Goal: Task Accomplishment & Management: Use online tool/utility

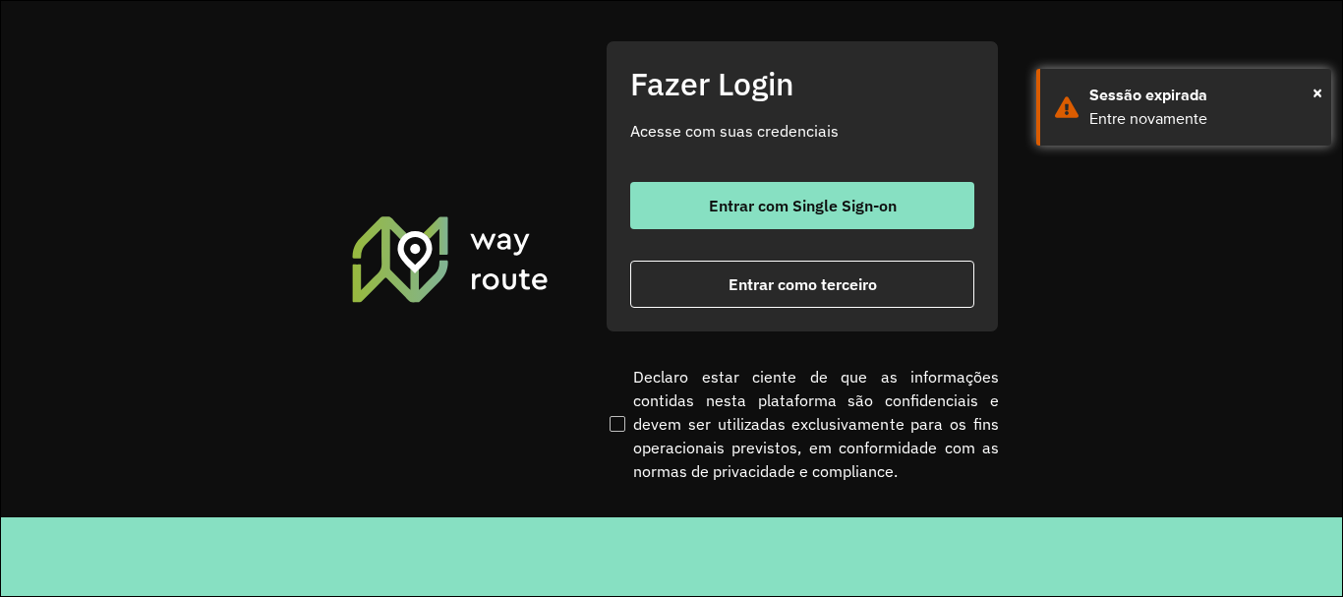
click at [778, 231] on div "Entrar com Single Sign-on Entrar como terceiro" at bounding box center [802, 245] width 344 height 126
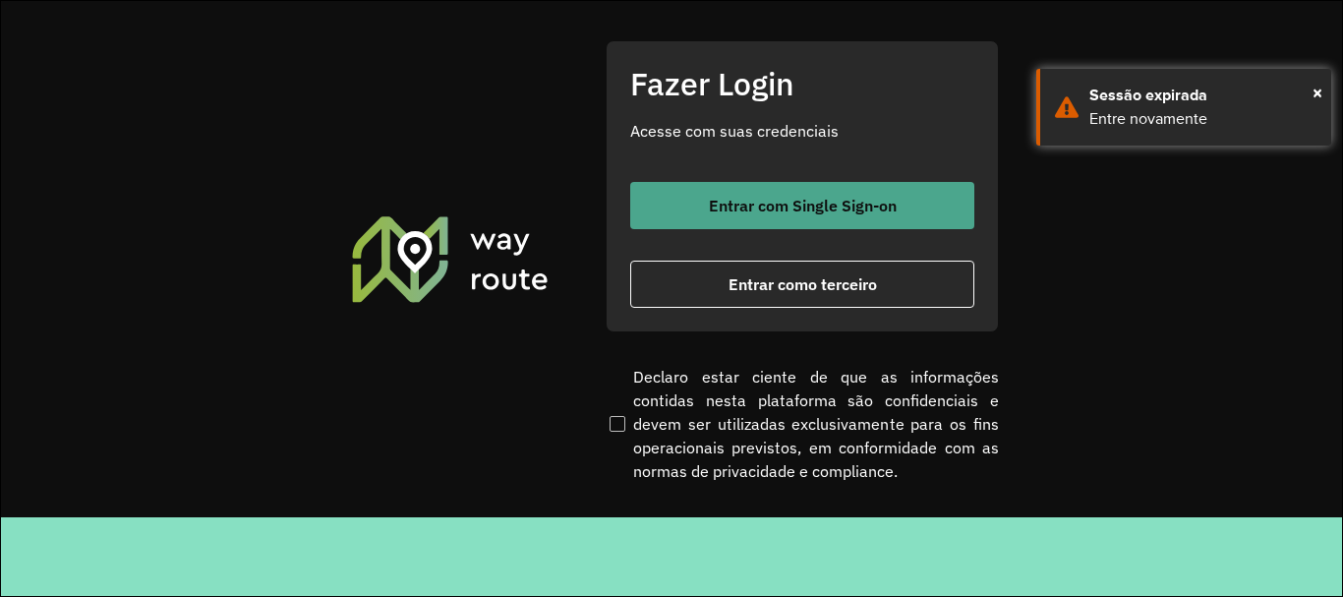
click at [782, 219] on button "Entrar com Single Sign-on" at bounding box center [802, 205] width 344 height 47
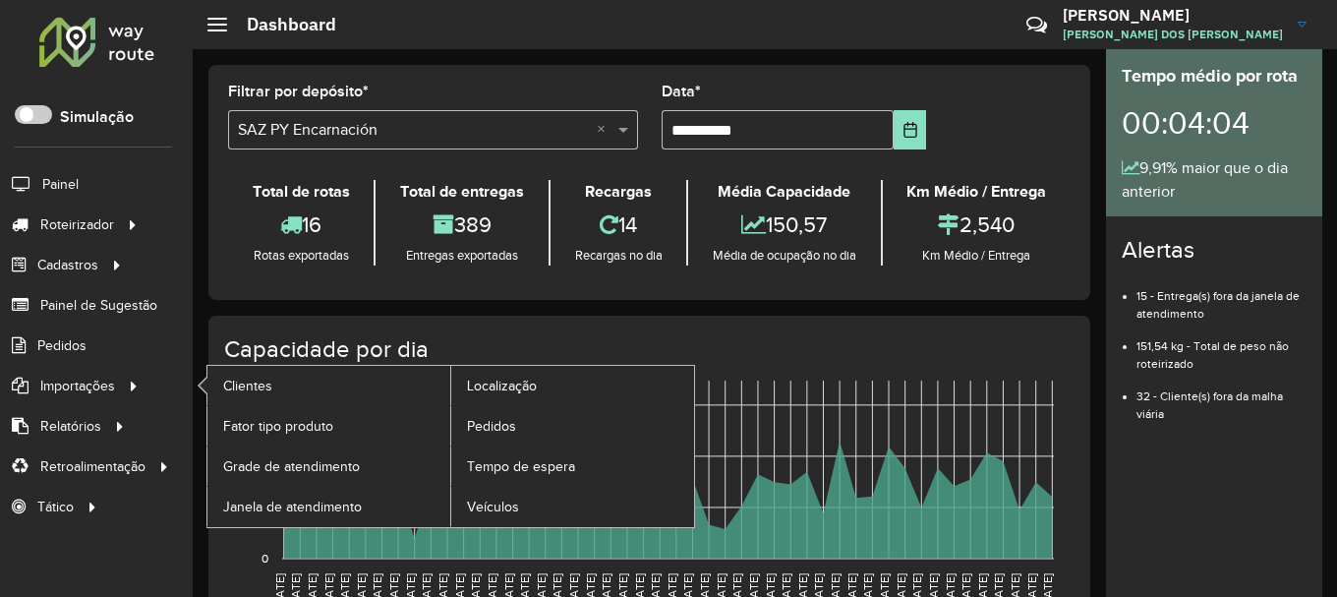
drag, startPoint x: 125, startPoint y: 380, endPoint x: 160, endPoint y: 380, distance: 35.4
click at [125, 381] on icon at bounding box center [130, 384] width 17 height 29
click at [249, 378] on span "Clientes" at bounding box center [249, 386] width 53 height 21
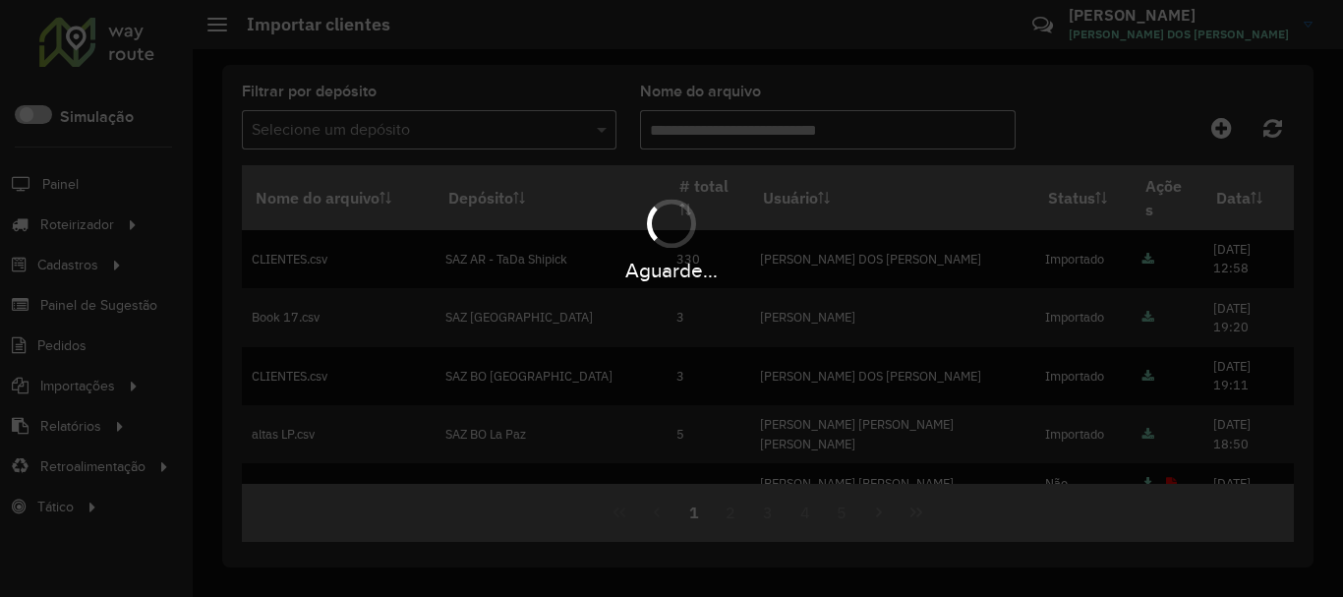
click at [77, 393] on hb-app "Aguarde... Pop-up bloqueado! Seu navegador bloqueou automáticamente a abertura …" at bounding box center [671, 298] width 1343 height 597
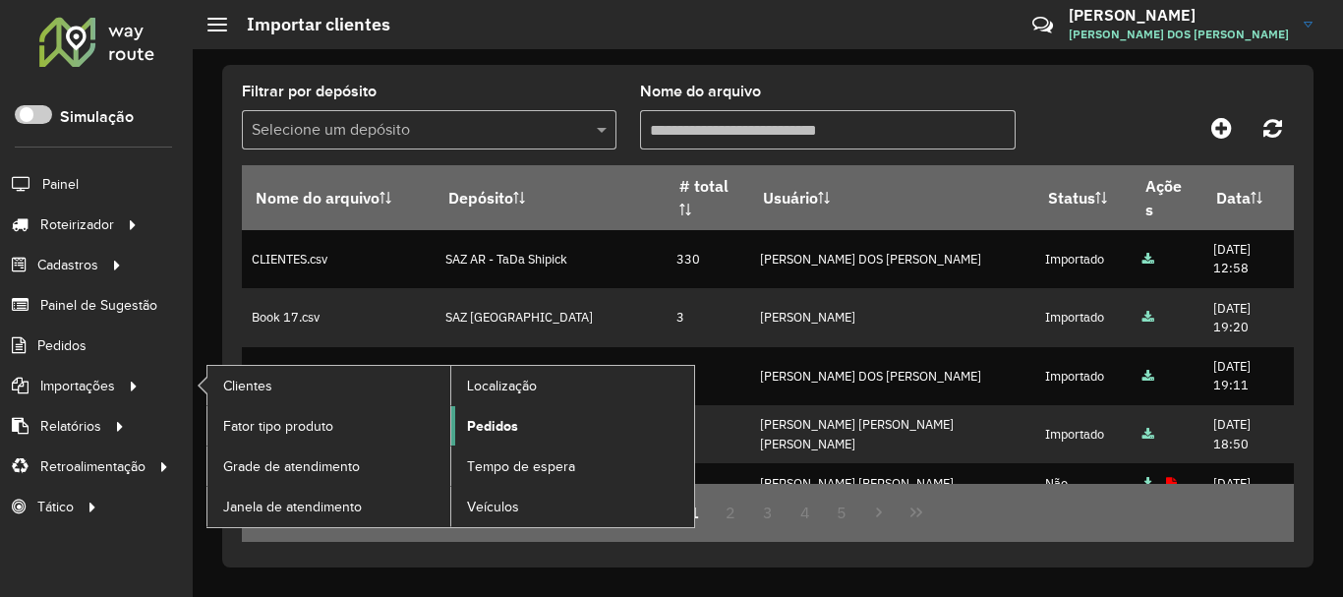
click at [481, 418] on span "Pedidos" at bounding box center [492, 426] width 51 height 21
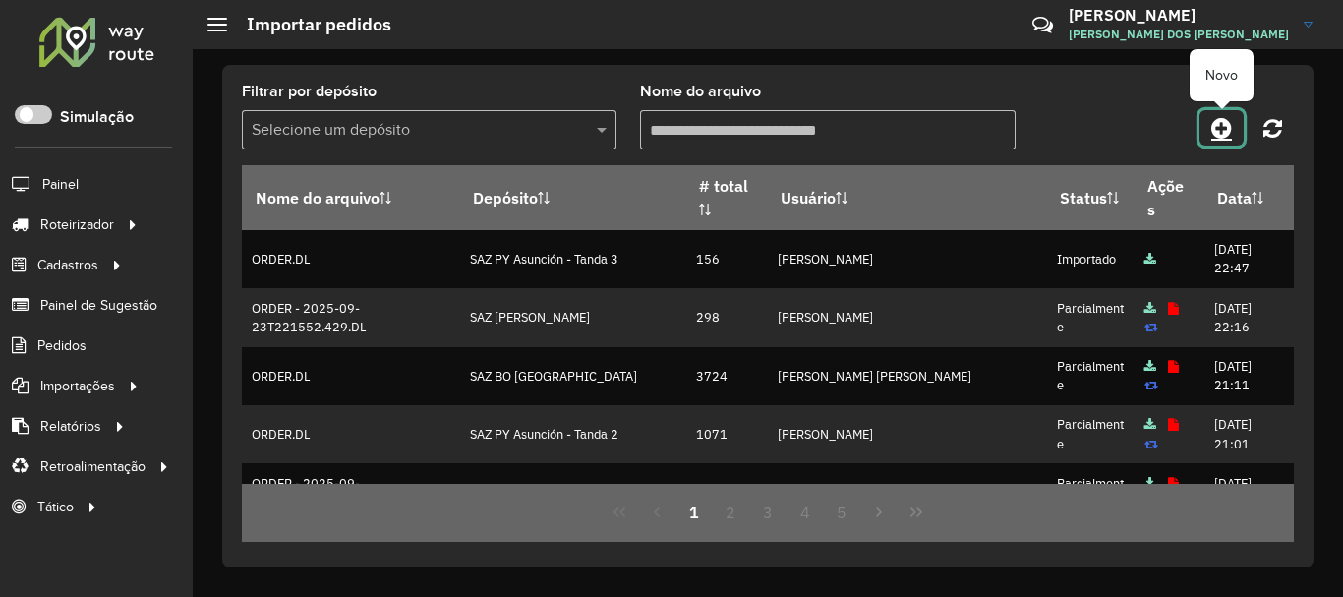
click at [1221, 130] on icon at bounding box center [1221, 128] width 21 height 24
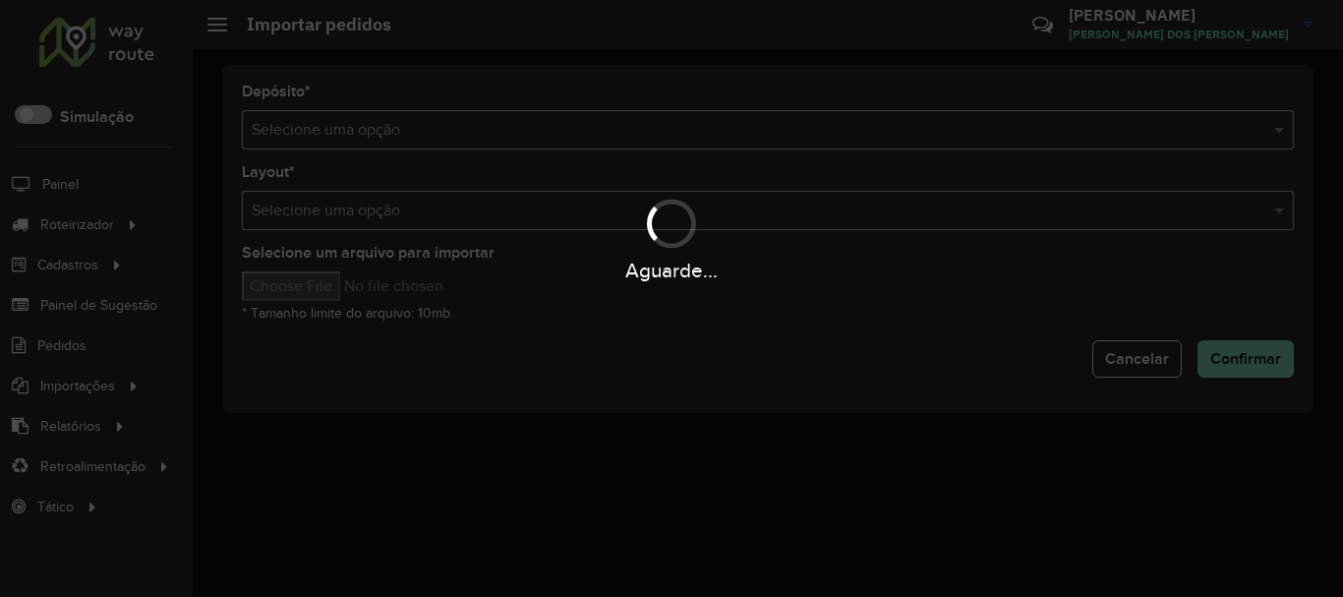
click at [693, 136] on input "text" at bounding box center [748, 131] width 993 height 24
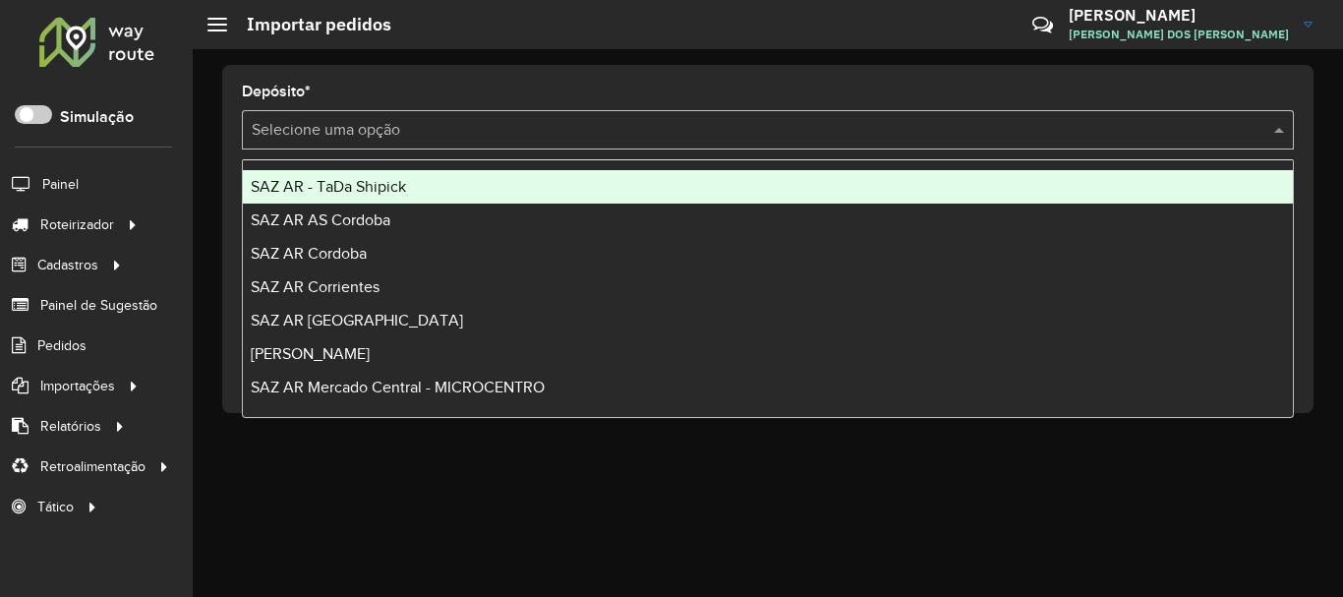
click at [693, 136] on input "text" at bounding box center [748, 131] width 993 height 24
click at [312, 198] on div "SAZ AR - TaDa Shipick" at bounding box center [768, 186] width 1050 height 33
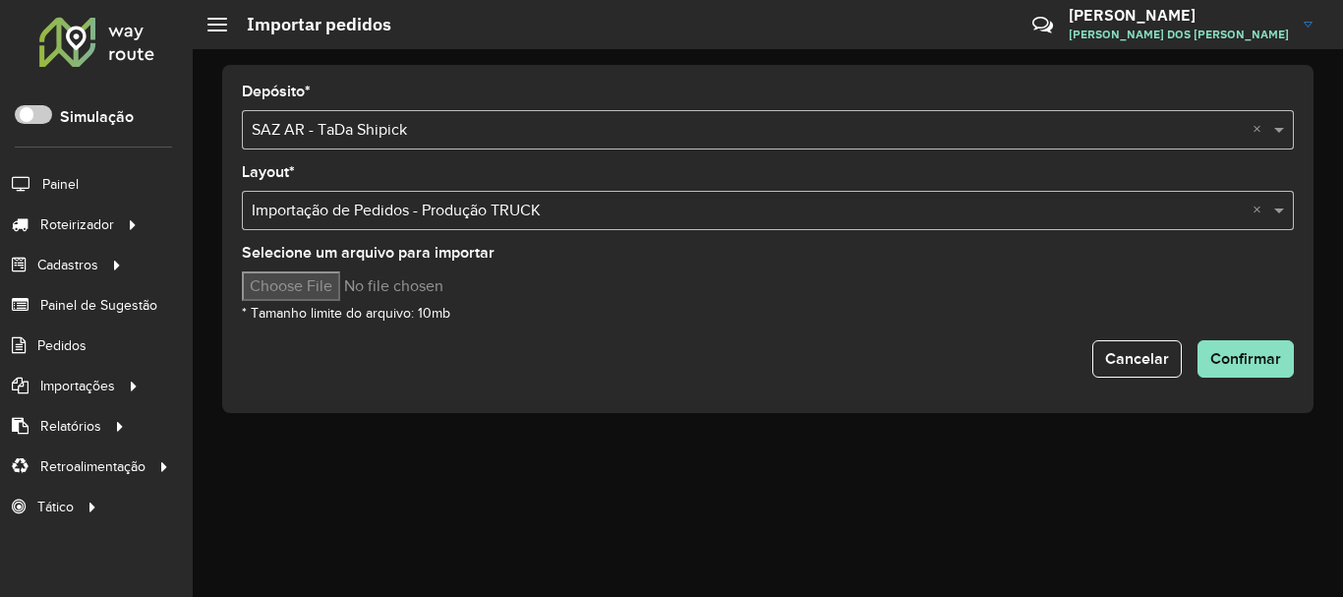
click at [339, 283] on input "Selecione um arquivo para importar" at bounding box center [409, 285] width 334 height 29
type input "**********"
click at [717, 302] on div "Selecione um arquivo para importar * Tamanho limite do arquivo: 10mb" at bounding box center [768, 285] width 1052 height 79
click at [689, 317] on div "Selecione um arquivo para importar * Tamanho limite do arquivo: 10mb" at bounding box center [768, 285] width 1052 height 79
click at [1265, 364] on span "Confirmar" at bounding box center [1245, 358] width 71 height 17
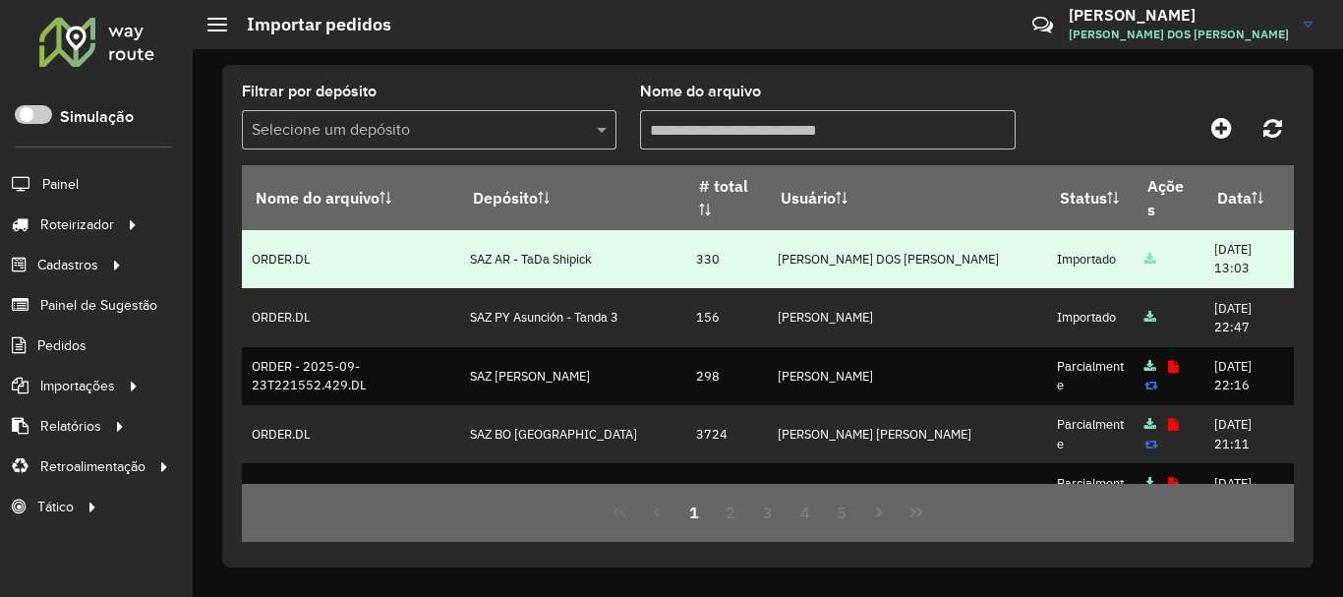
click at [722, 267] on td "330" at bounding box center [726, 259] width 82 height 58
click at [711, 263] on td "330" at bounding box center [726, 259] width 82 height 58
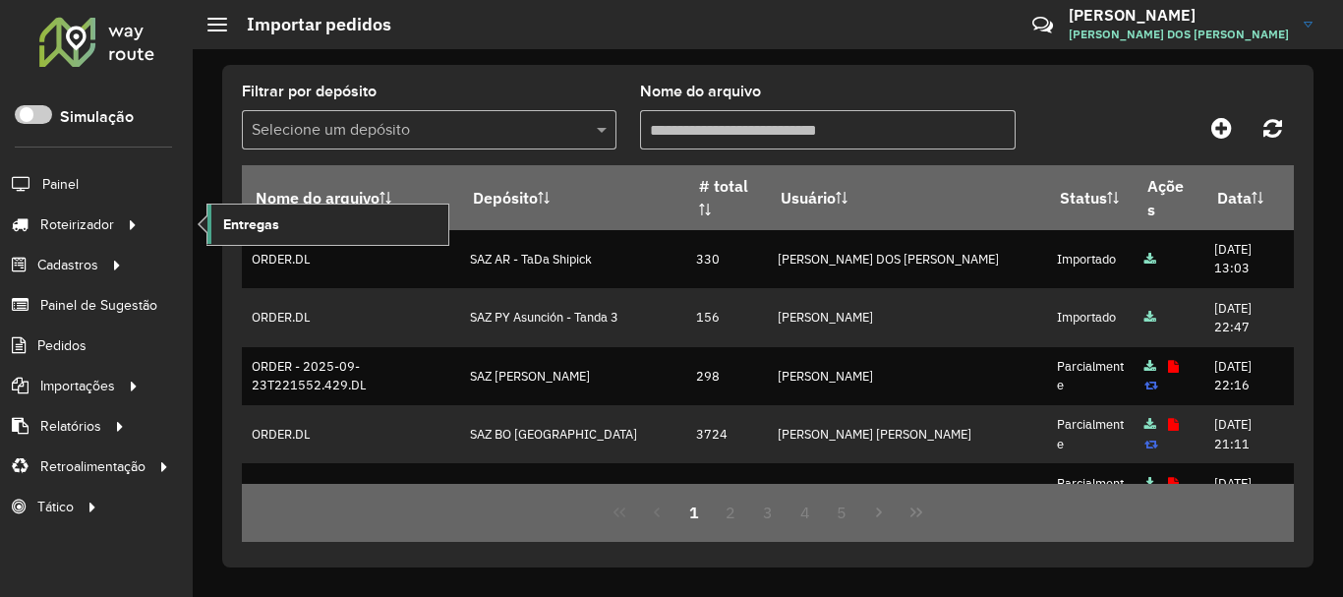
click at [251, 229] on span "Entregas" at bounding box center [251, 224] width 56 height 21
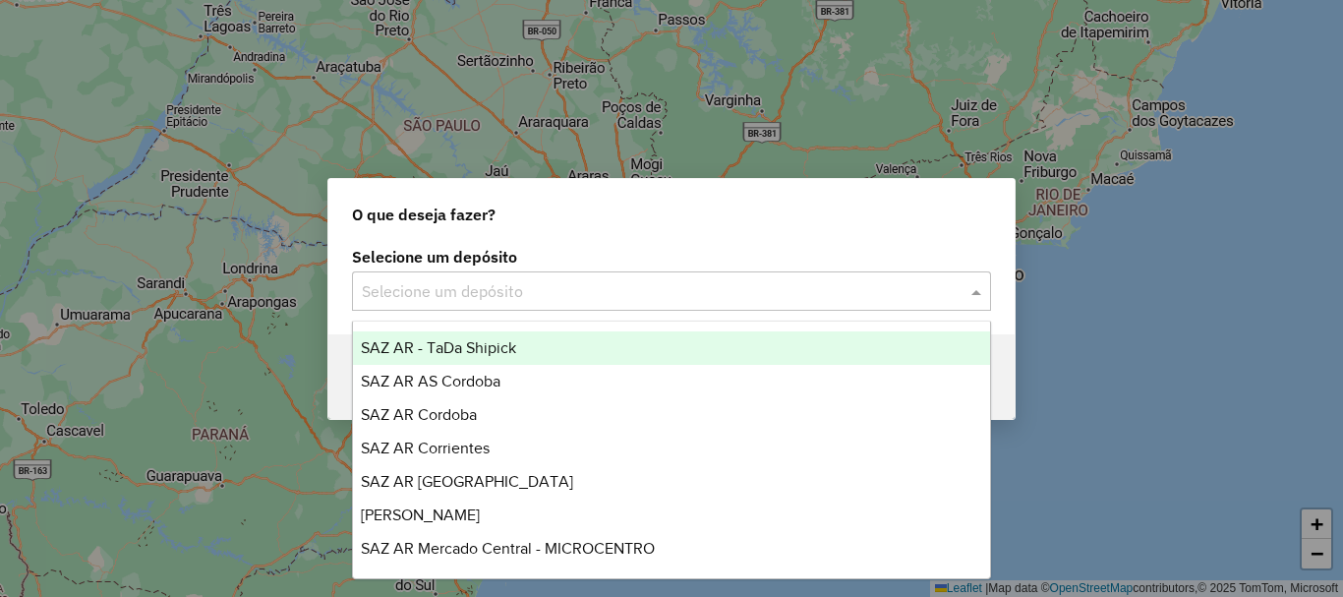
click at [533, 302] on div "Selecione um depósito" at bounding box center [671, 290] width 639 height 39
click at [508, 345] on span "SAZ AR - TaDa Shipick" at bounding box center [438, 347] width 155 height 17
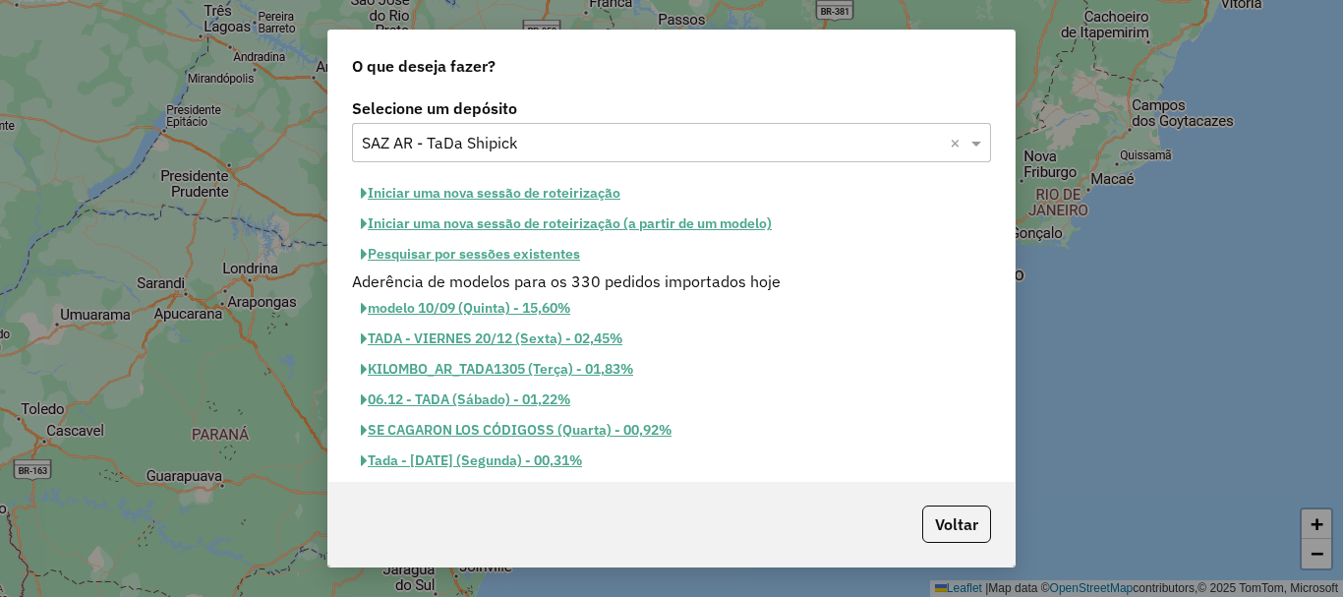
click at [584, 186] on button "Iniciar uma nova sessão de roteirização" at bounding box center [490, 193] width 277 height 30
select select "*"
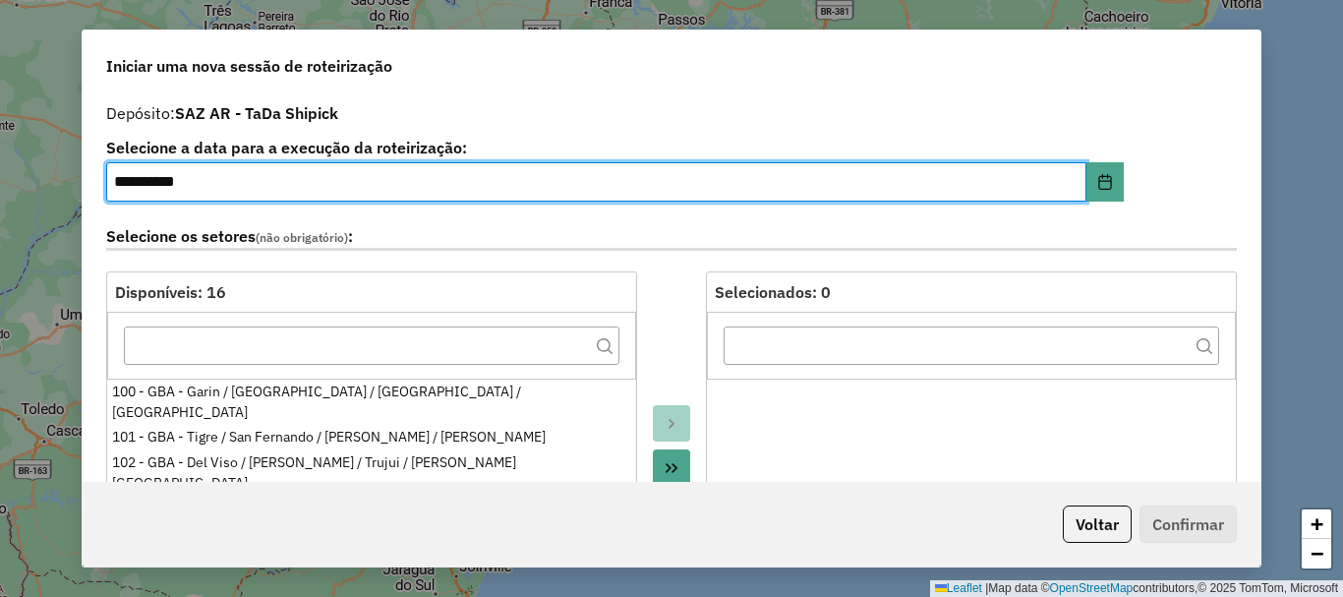
click at [681, 285] on div at bounding box center [671, 490] width 69 height 438
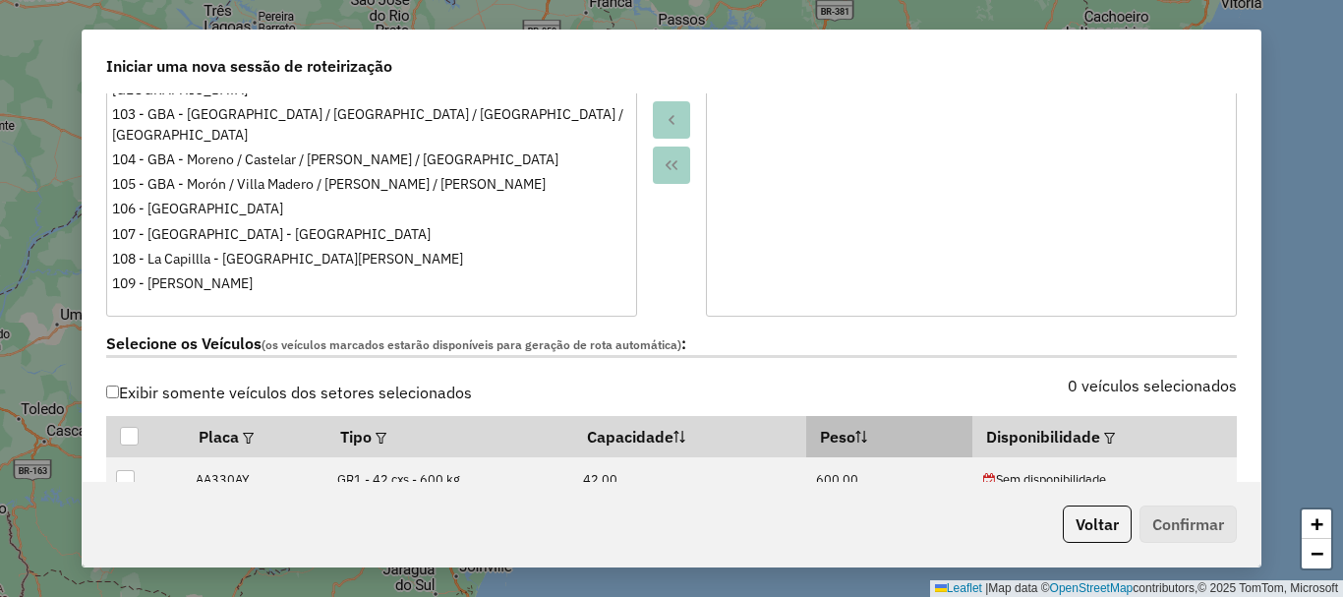
scroll to position [492, 0]
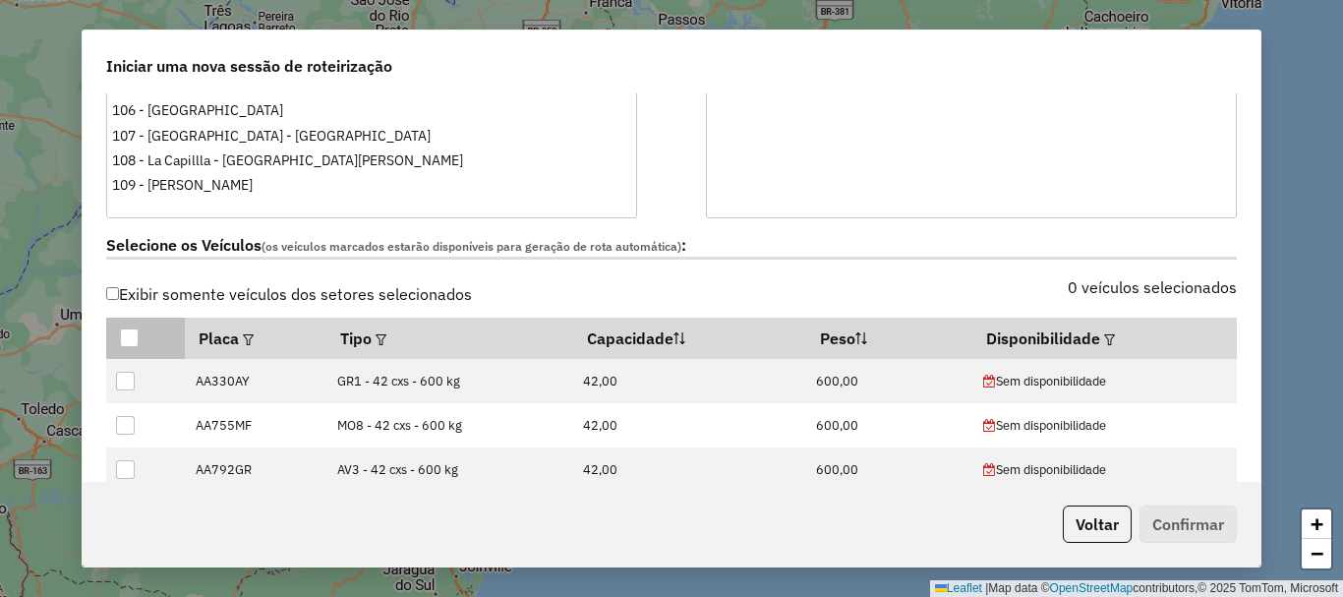
click at [131, 338] on div at bounding box center [129, 337] width 19 height 19
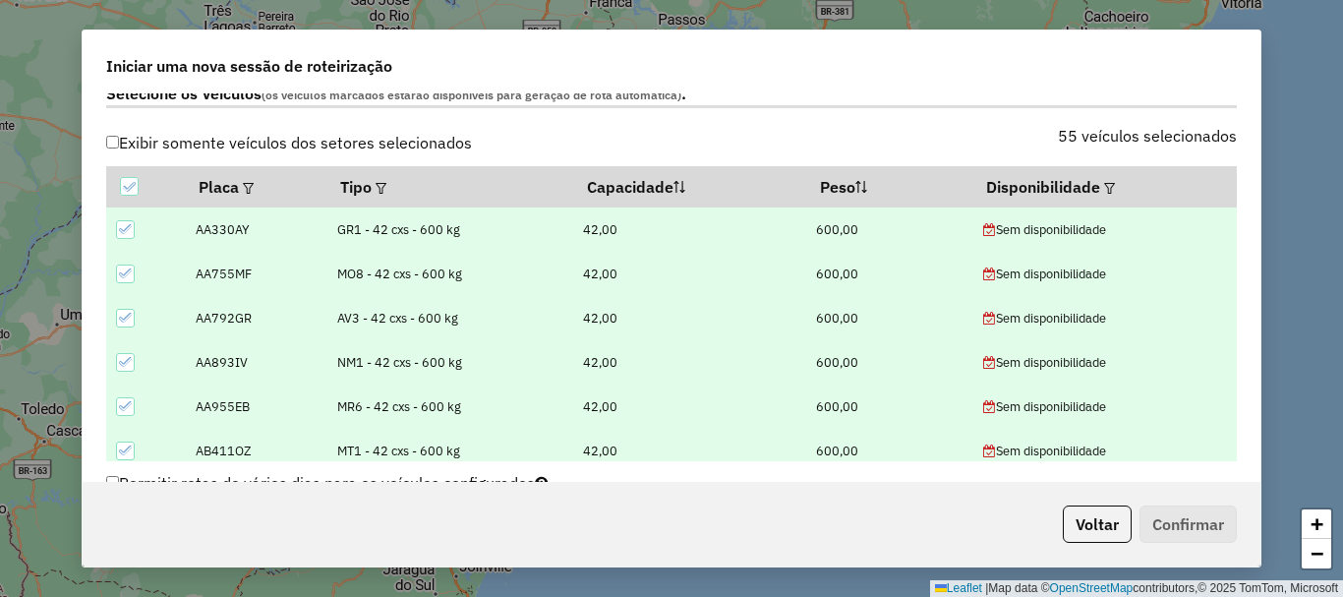
scroll to position [630, 0]
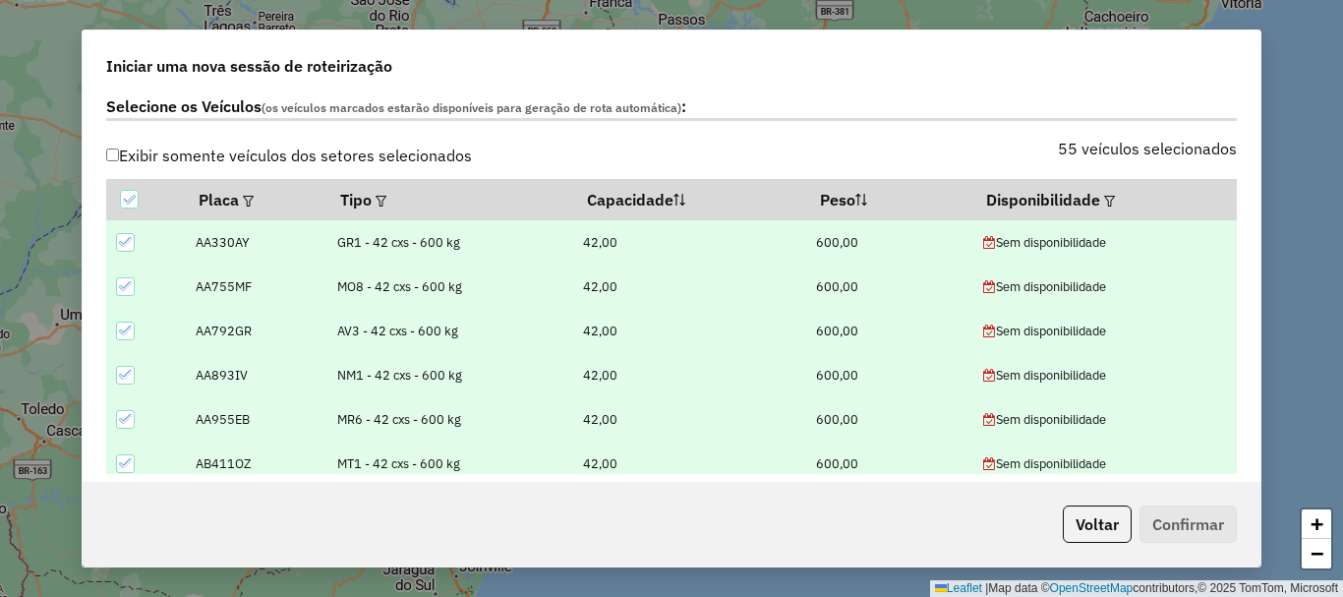
drag, startPoint x: 1231, startPoint y: 190, endPoint x: 1242, endPoint y: 454, distance: 264.7
click at [1242, 454] on div "Exibir somente veículos dos setores selecionados 55 veículos selecionados Placa…" at bounding box center [671, 308] width 1154 height 332
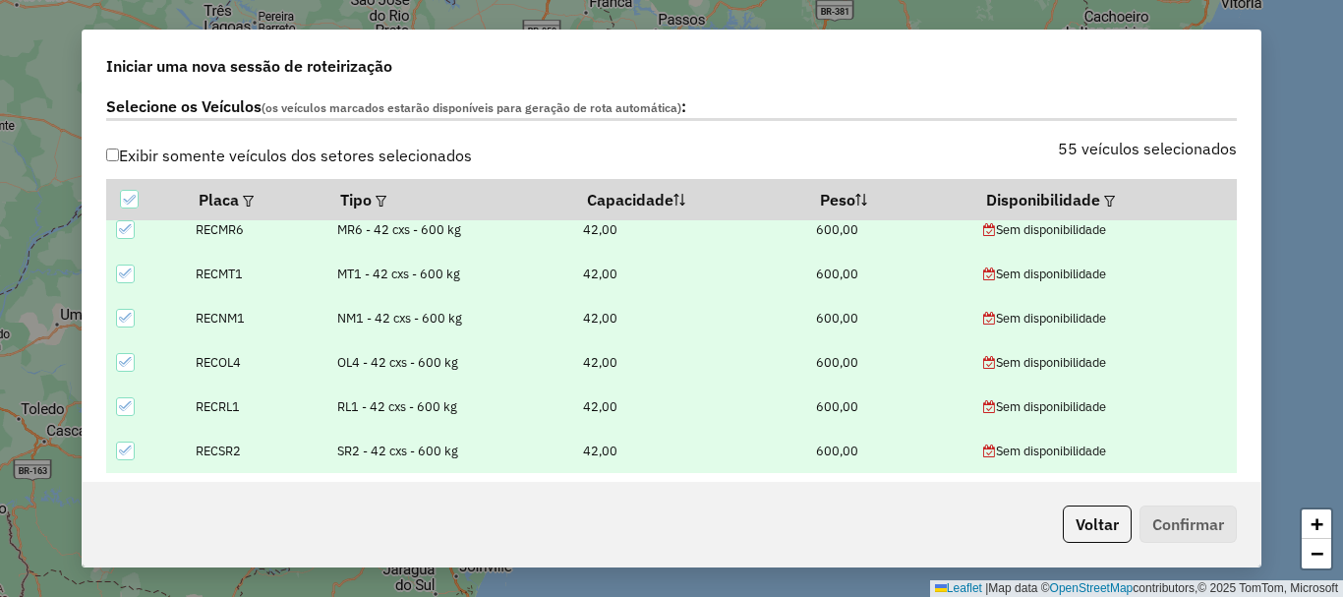
click at [119, 444] on icon at bounding box center [126, 450] width 14 height 14
click at [125, 398] on div at bounding box center [125, 406] width 19 height 19
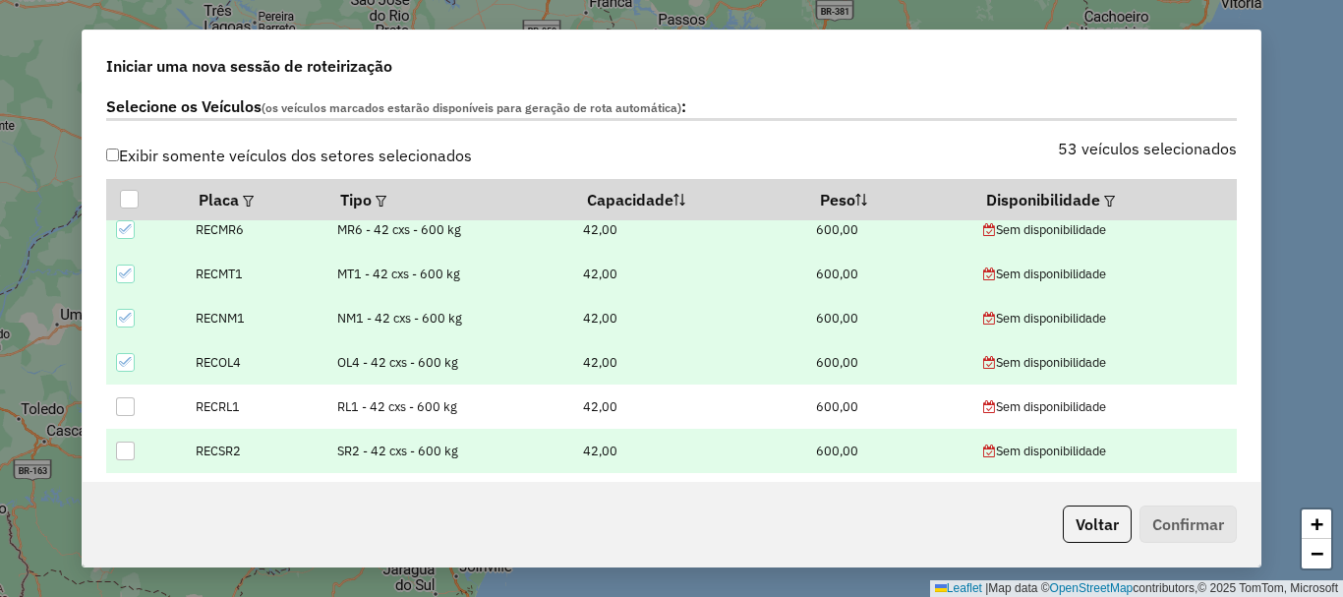
click at [128, 367] on icon at bounding box center [126, 362] width 14 height 14
click at [130, 322] on icon at bounding box center [126, 318] width 14 height 14
drag, startPoint x: 131, startPoint y: 279, endPoint x: 130, endPoint y: 261, distance: 18.7
click at [131, 275] on icon at bounding box center [126, 273] width 14 height 14
click at [125, 237] on div at bounding box center [125, 229] width 19 height 19
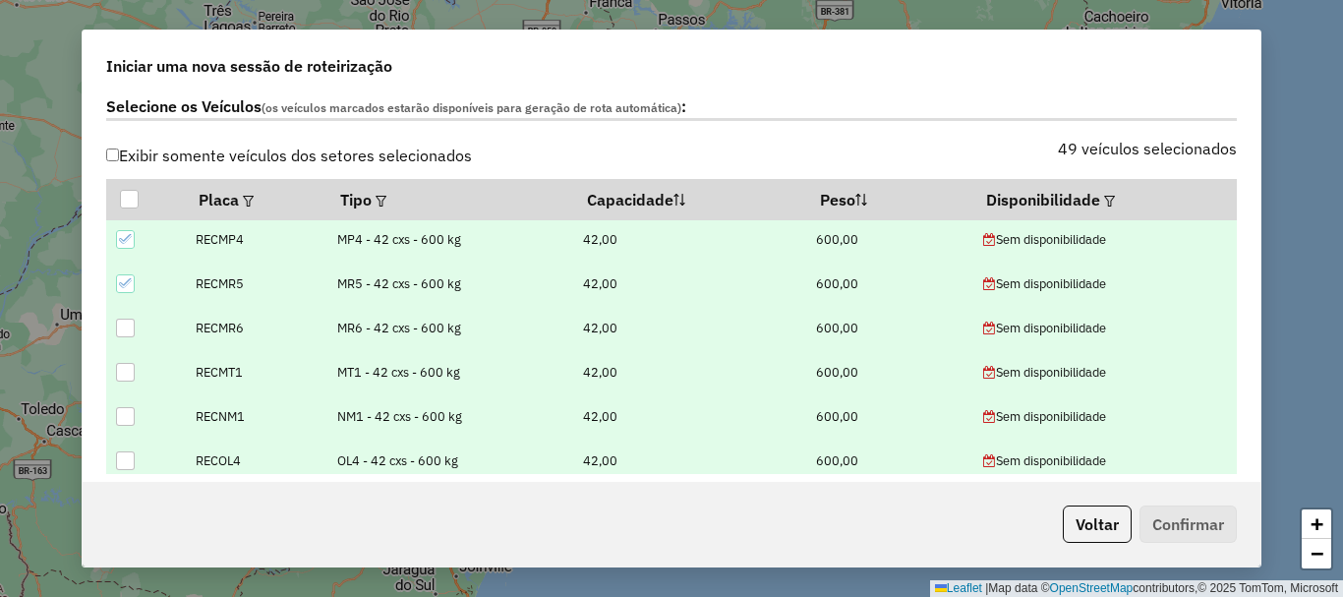
scroll to position [1886, 0]
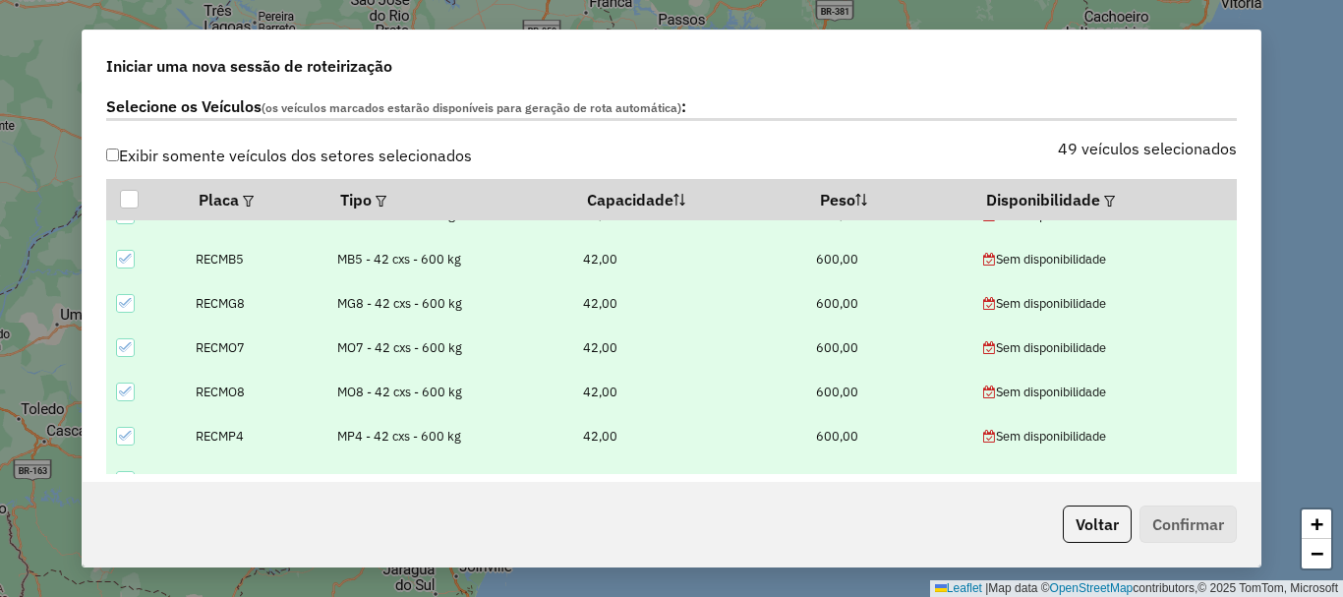
click at [126, 436] on icon at bounding box center [126, 436] width 14 height 14
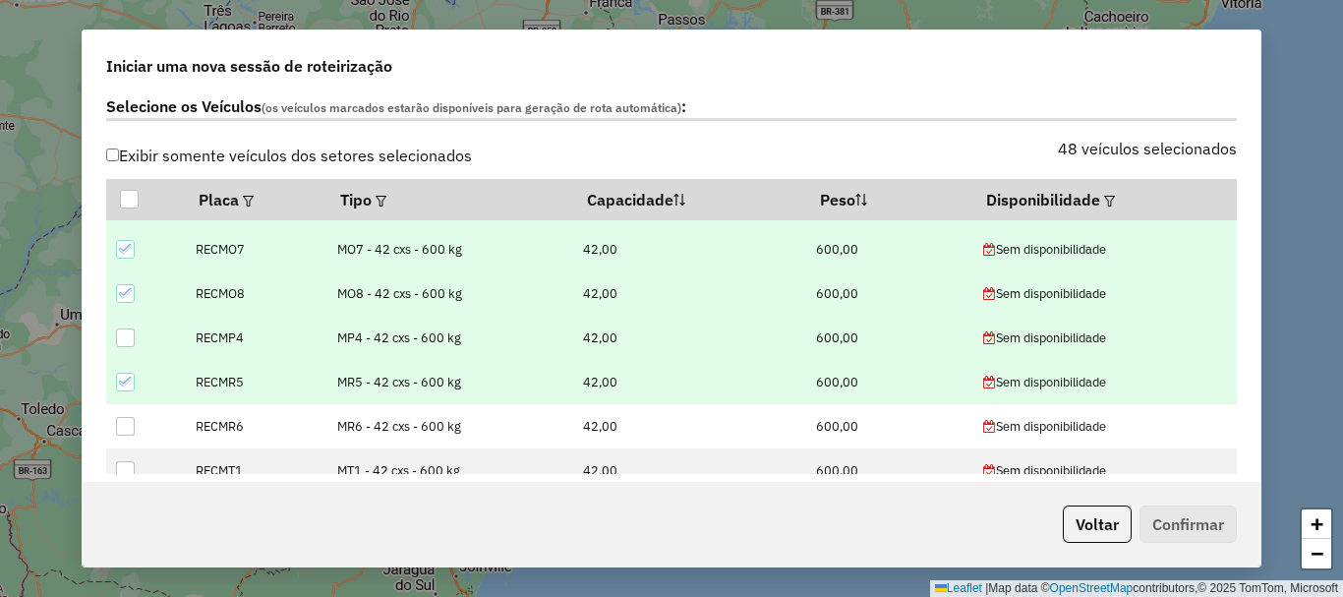
click at [122, 380] on icon at bounding box center [126, 382] width 14 height 14
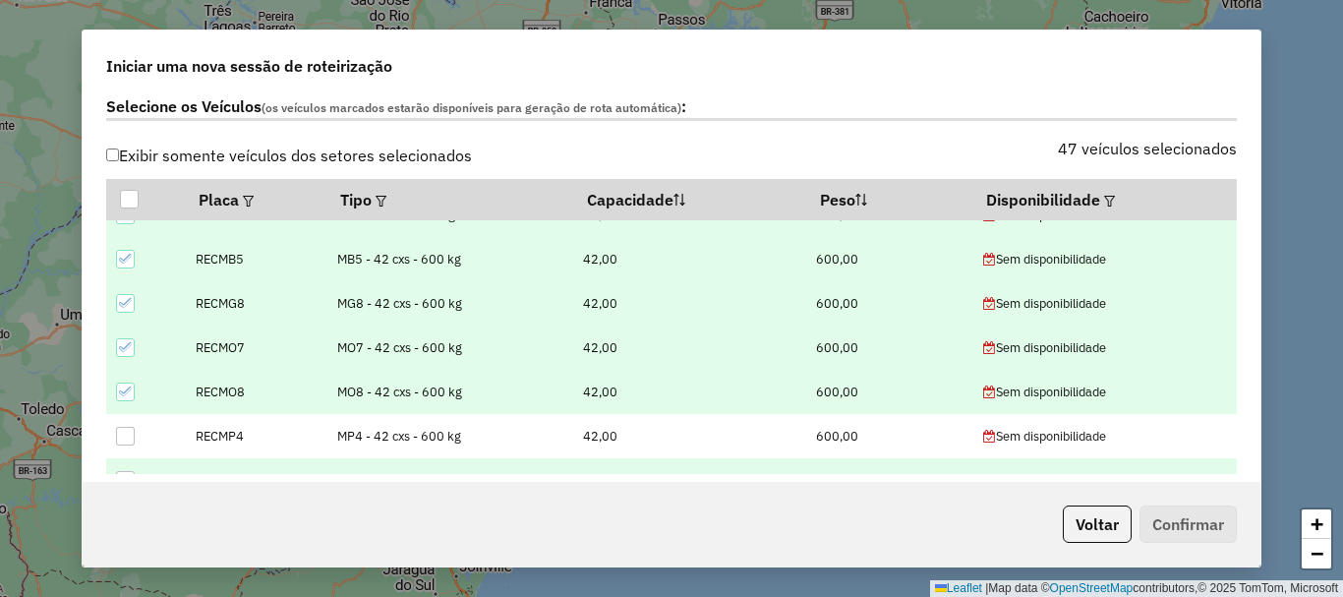
click at [126, 385] on icon at bounding box center [126, 391] width 14 height 14
click at [125, 350] on icon at bounding box center [125, 347] width 13 height 9
click at [125, 298] on icon at bounding box center [126, 303] width 14 height 14
click at [126, 261] on icon at bounding box center [125, 259] width 13 height 9
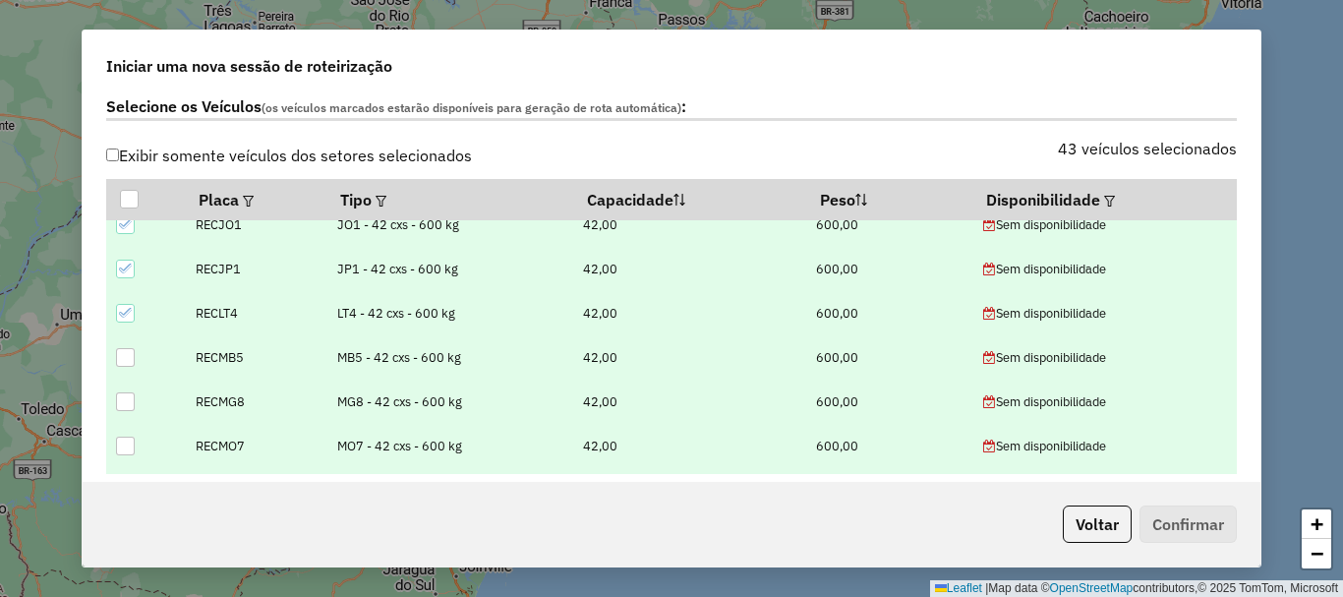
scroll to position [1689, 0]
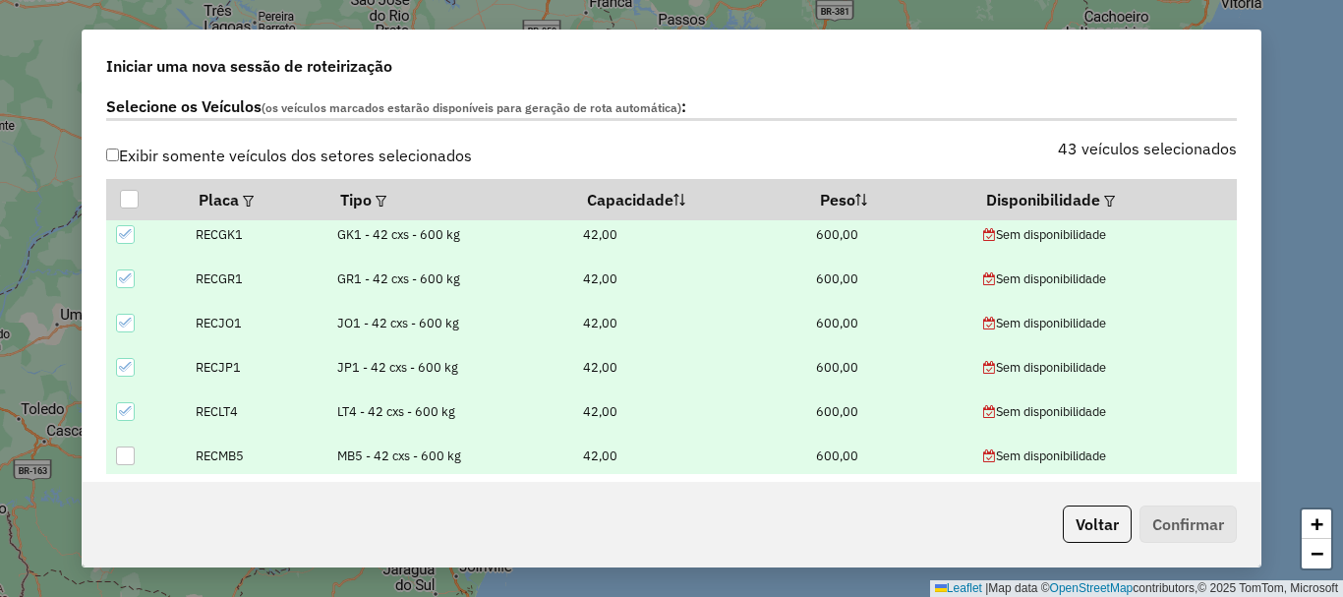
drag, startPoint x: 132, startPoint y: 411, endPoint x: 134, endPoint y: 378, distance: 32.5
click at [132, 412] on icon at bounding box center [126, 411] width 14 height 14
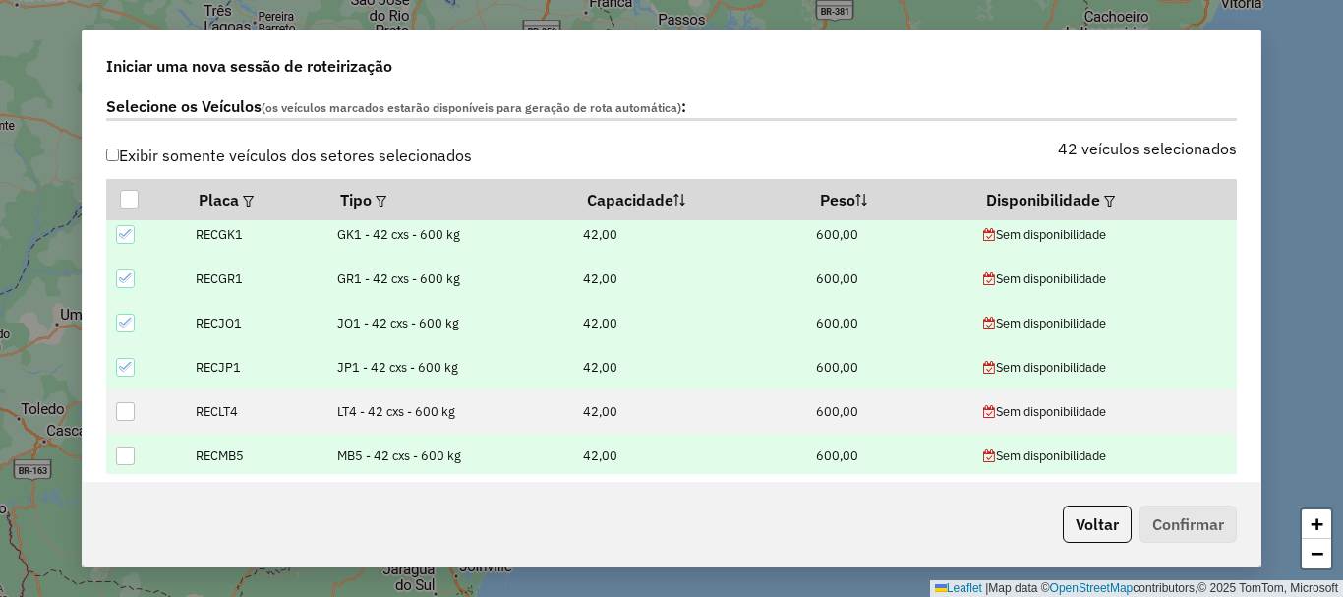
click at [127, 365] on icon at bounding box center [126, 367] width 14 height 14
click at [127, 315] on div at bounding box center [125, 323] width 19 height 19
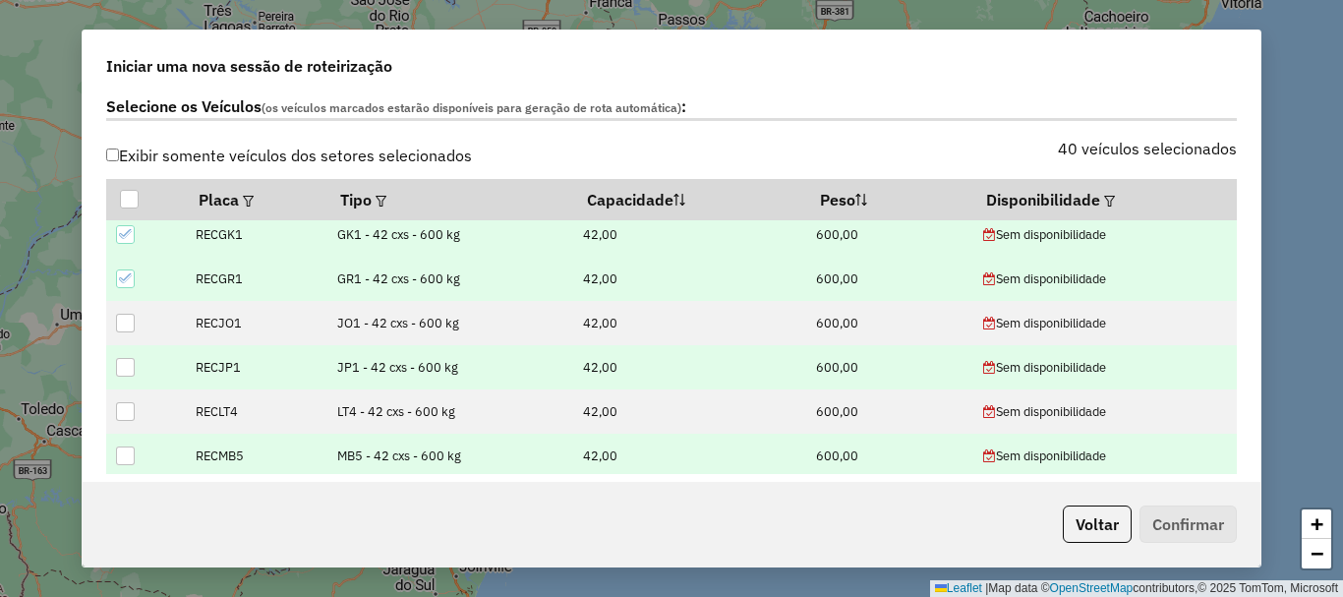
click at [129, 270] on div at bounding box center [125, 278] width 19 height 19
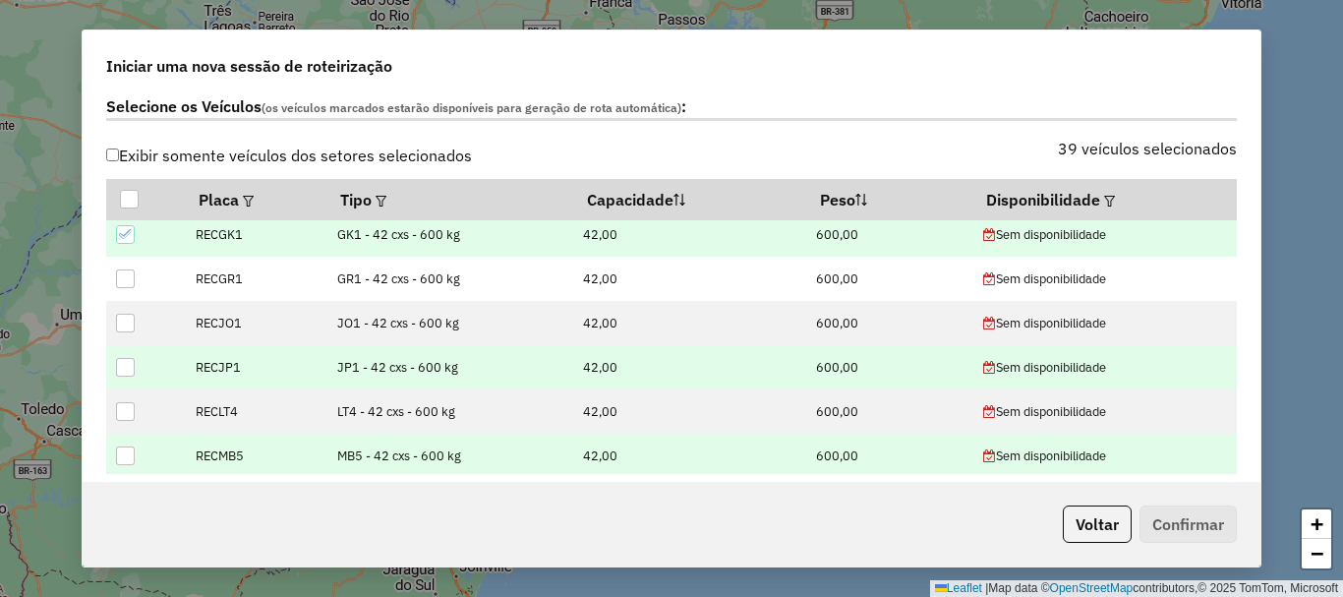
click at [128, 243] on div at bounding box center [125, 234] width 19 height 19
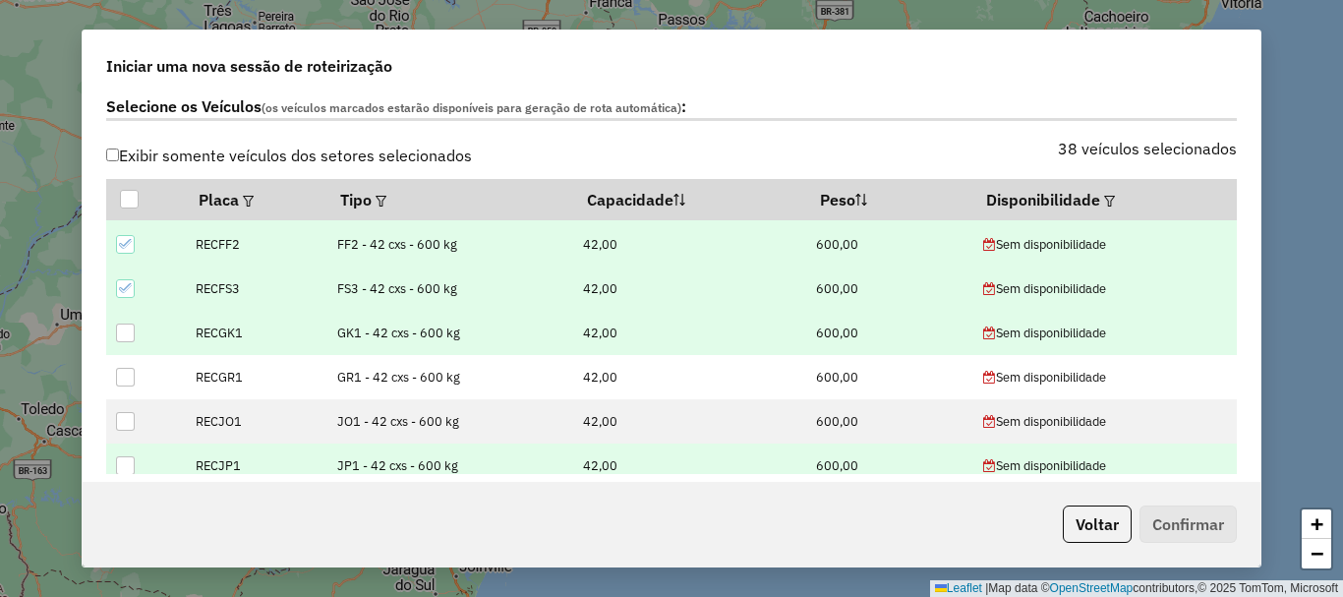
scroll to position [1492, 0]
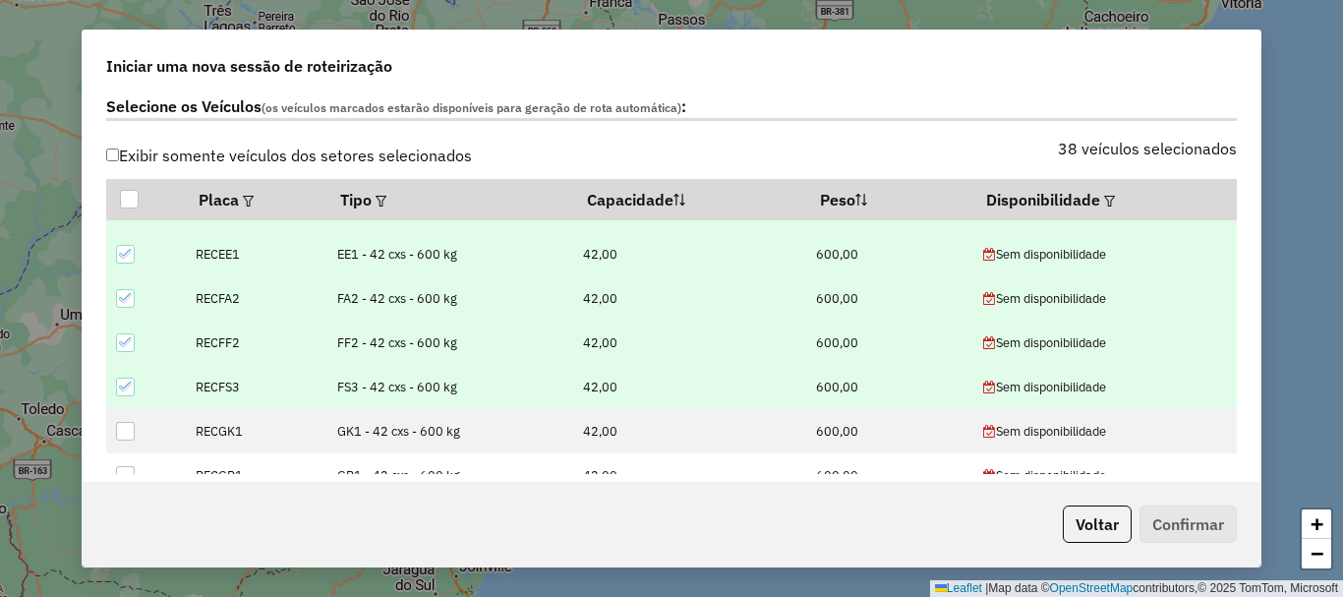
click at [121, 385] on icon at bounding box center [126, 386] width 14 height 14
click at [122, 348] on icon at bounding box center [126, 342] width 14 height 14
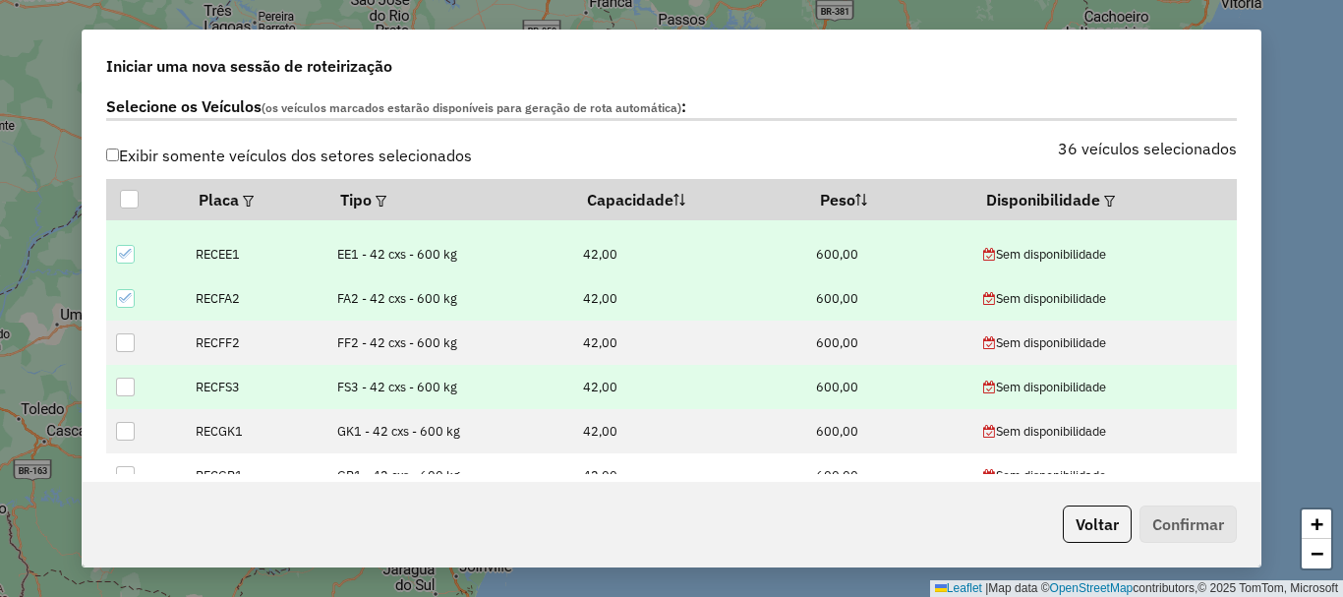
drag, startPoint x: 132, startPoint y: 299, endPoint x: 131, endPoint y: 282, distance: 16.7
click at [132, 293] on div at bounding box center [125, 298] width 19 height 19
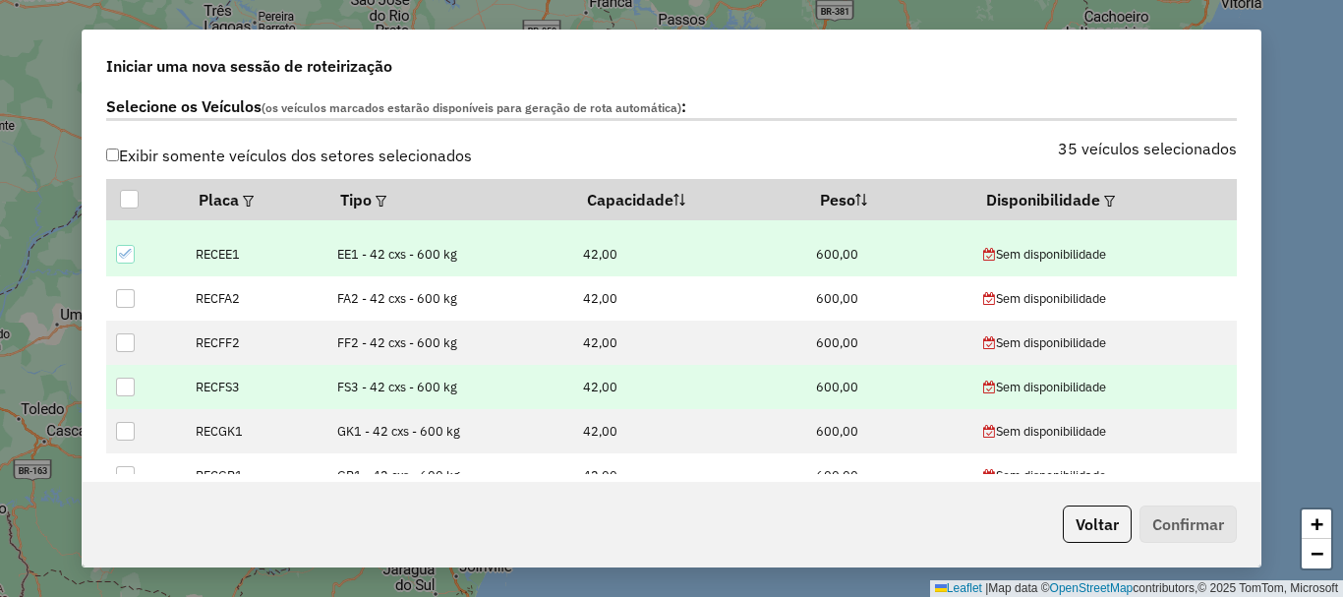
click at [129, 259] on icon at bounding box center [126, 254] width 14 height 14
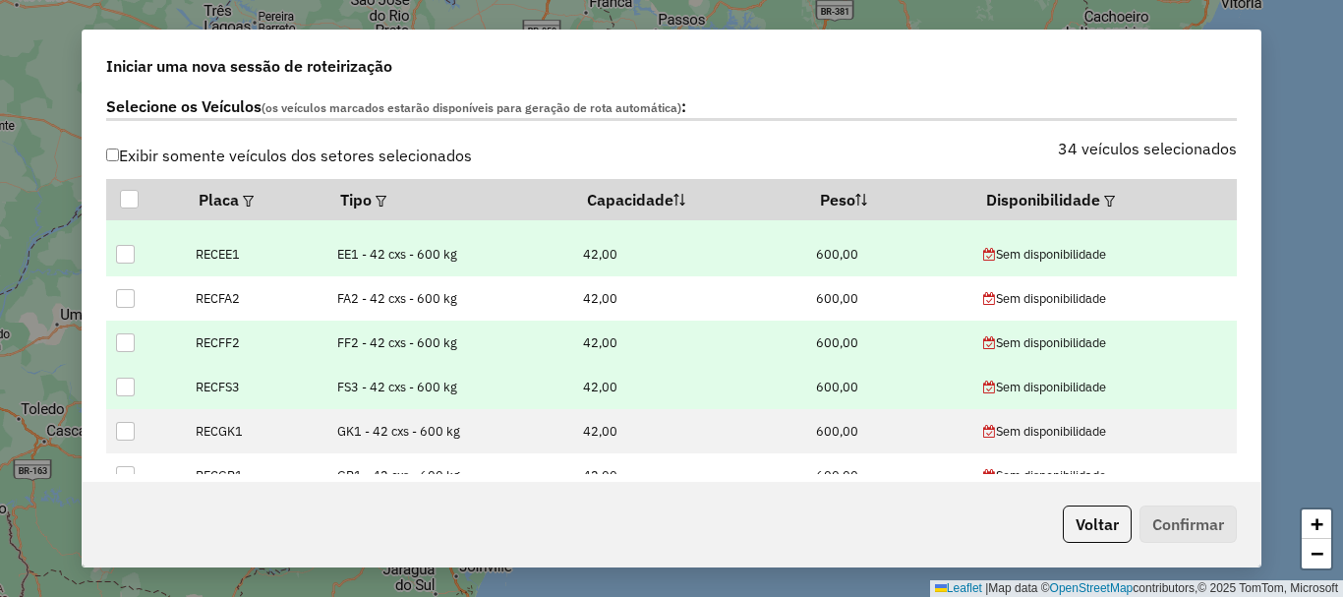
scroll to position [1394, 0]
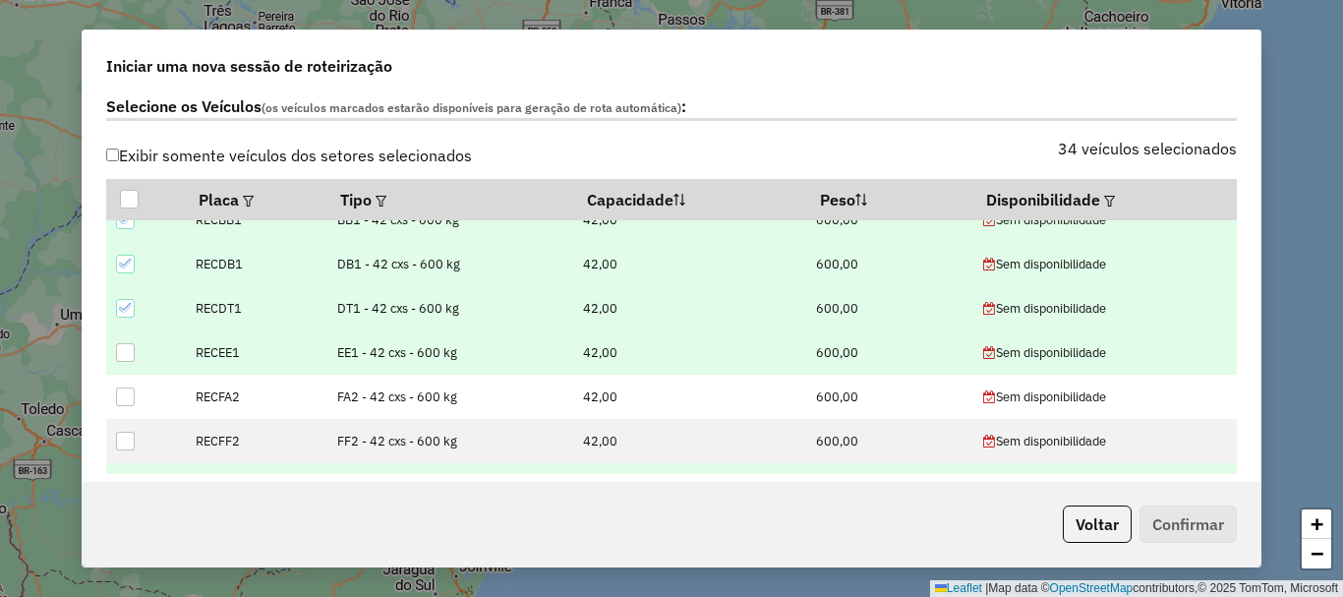
click at [122, 301] on icon at bounding box center [126, 308] width 14 height 14
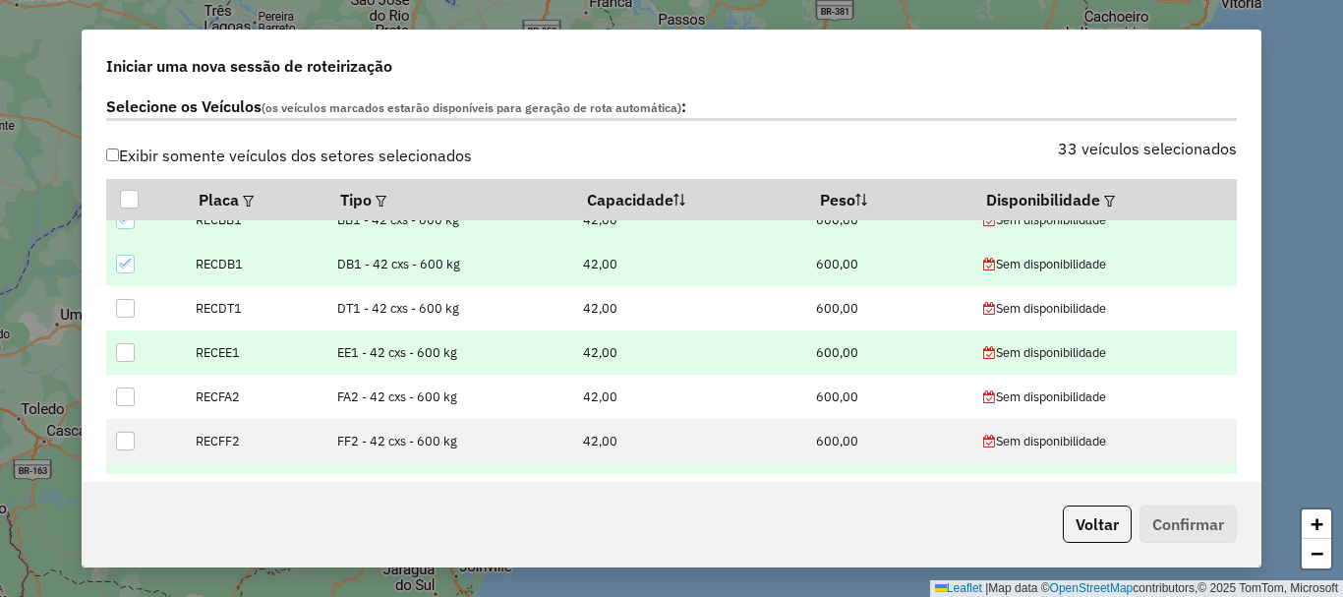
click at [125, 267] on icon at bounding box center [126, 264] width 14 height 14
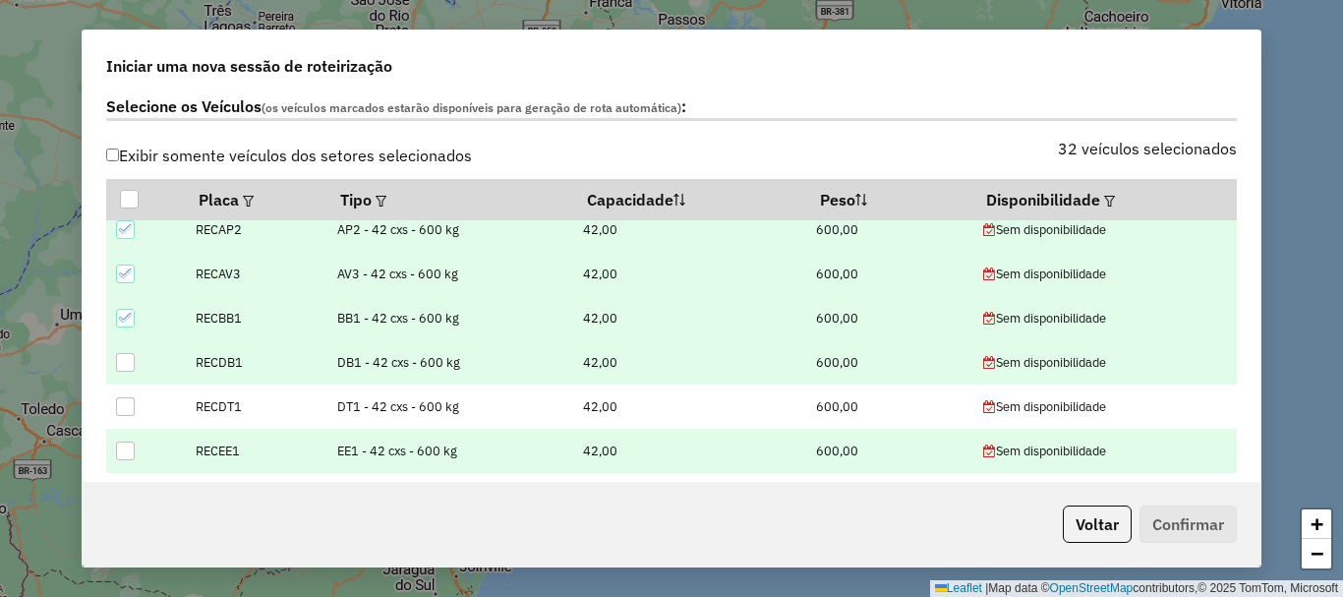
scroll to position [1122, 0]
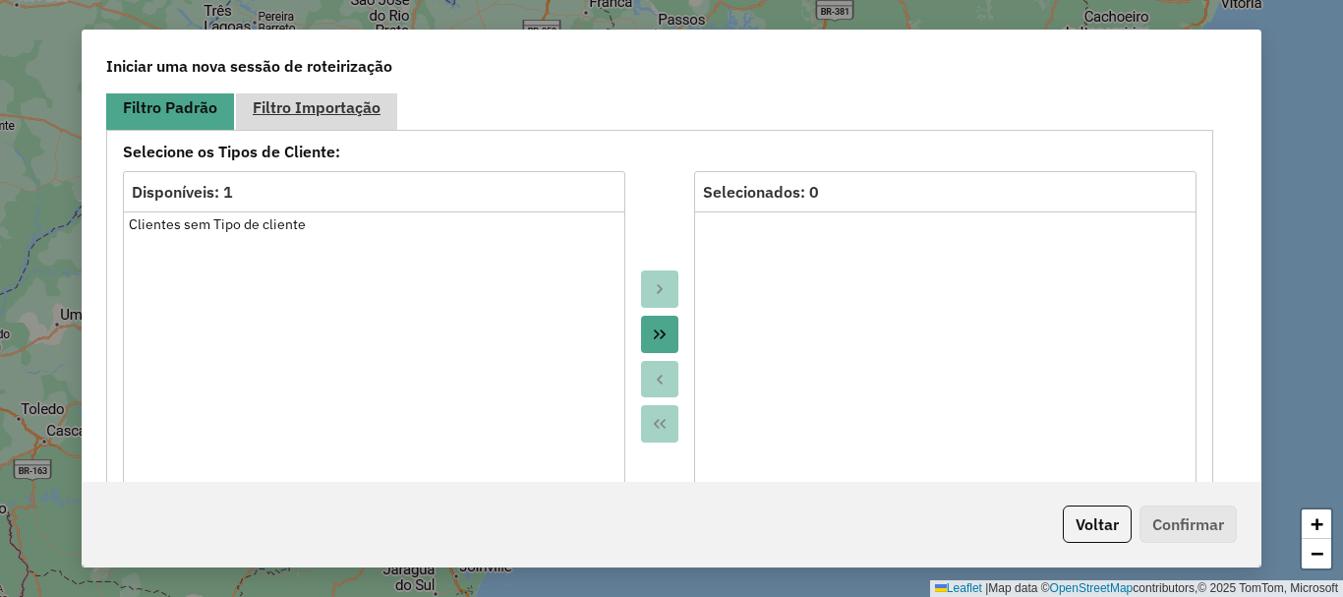
click at [391, 108] on link "Filtro Importação" at bounding box center [316, 107] width 161 height 44
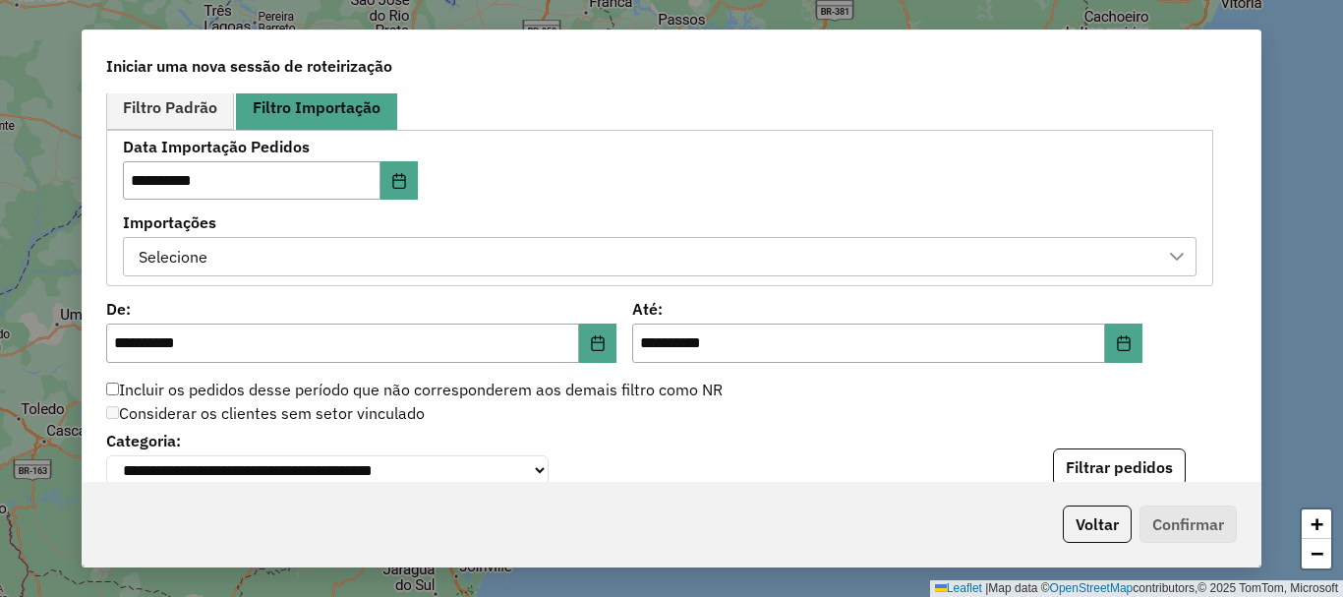
scroll to position [1113, 0]
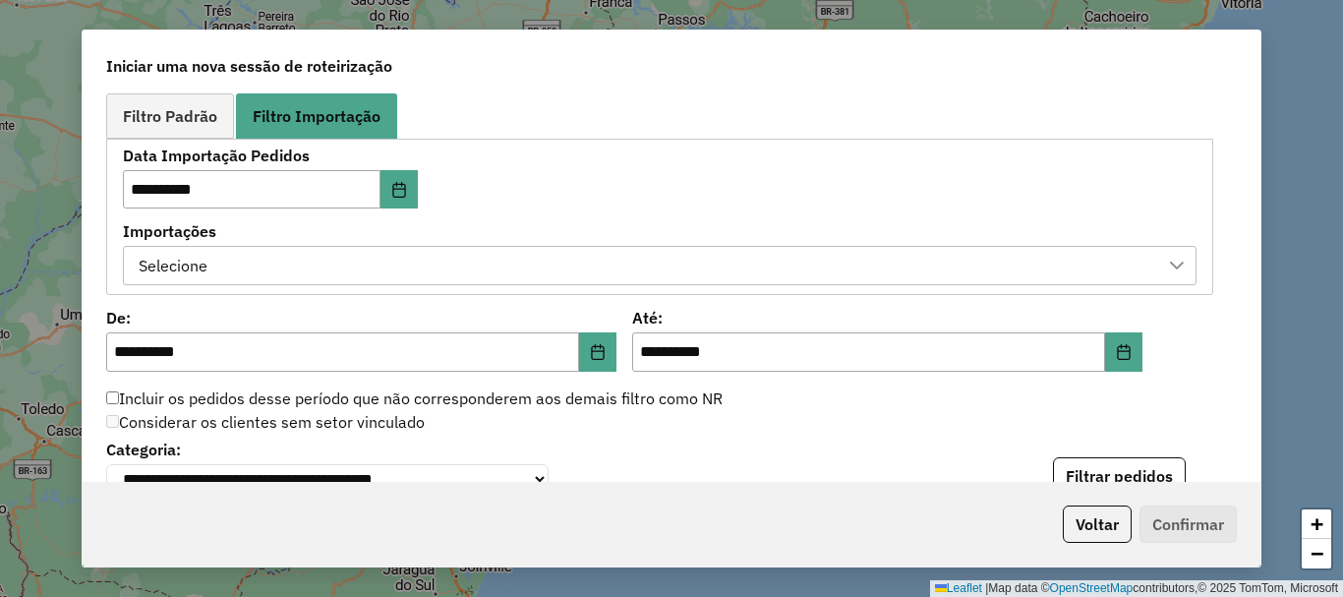
click at [741, 266] on div "Selecione" at bounding box center [645, 265] width 1026 height 37
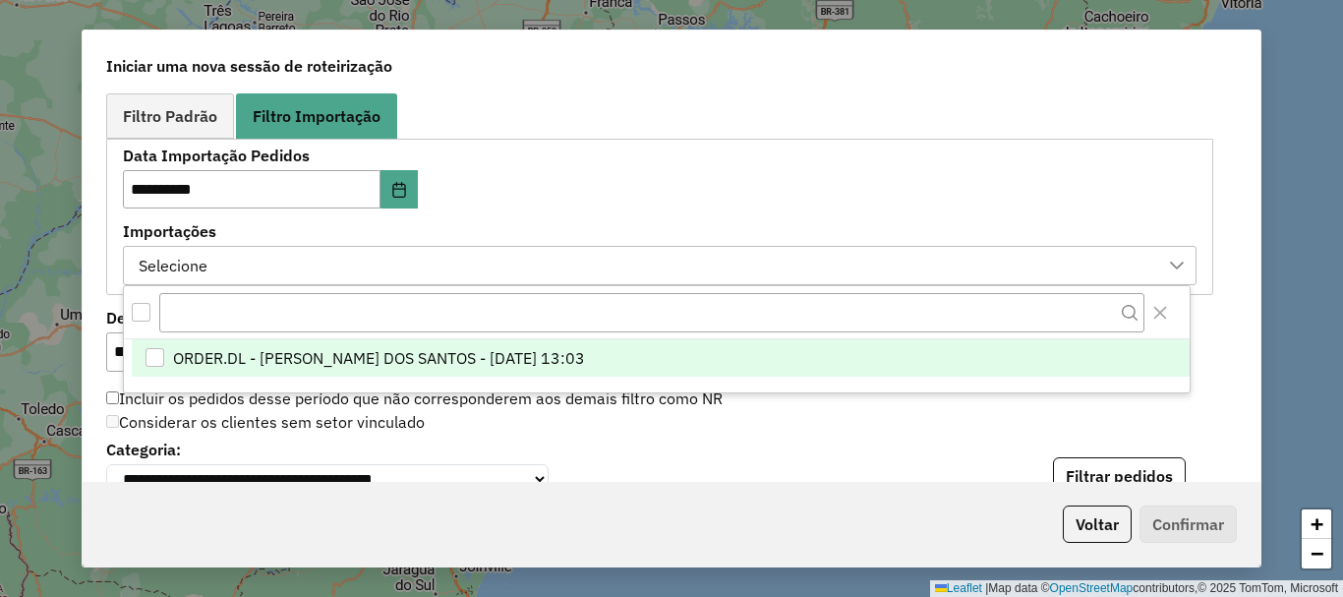
scroll to position [15, 89]
click at [740, 378] on div "ORDER.DL - BRUNO CORDEIRO DOS SANTOS - 24/09/2025 13:03" at bounding box center [657, 366] width 1066 height 53
click at [741, 368] on li "ORDER.DL - BRUNO CORDEIRO DOS SANTOS - 24/09/2025 13:03" at bounding box center [661, 358] width 1058 height 37
drag, startPoint x: 610, startPoint y: 168, endPoint x: 443, endPoint y: 160, distance: 166.3
click at [599, 167] on div "**********" at bounding box center [660, 216] width 1074 height 137
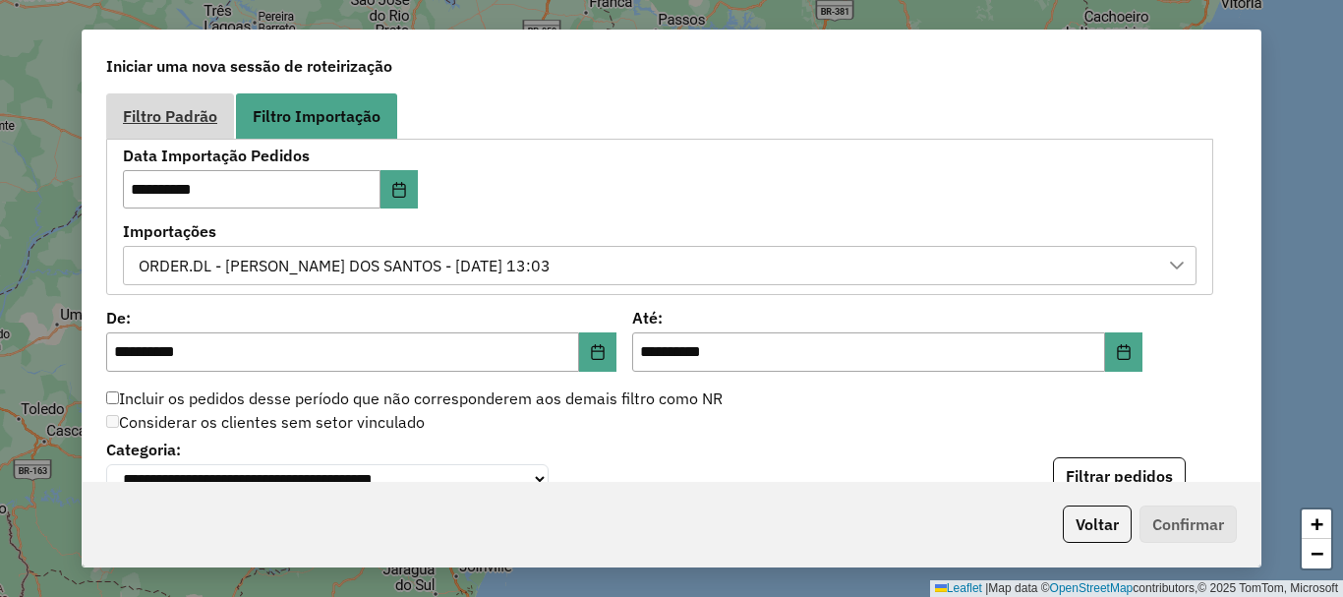
click at [205, 124] on span "Filtro Padrão" at bounding box center [170, 116] width 94 height 16
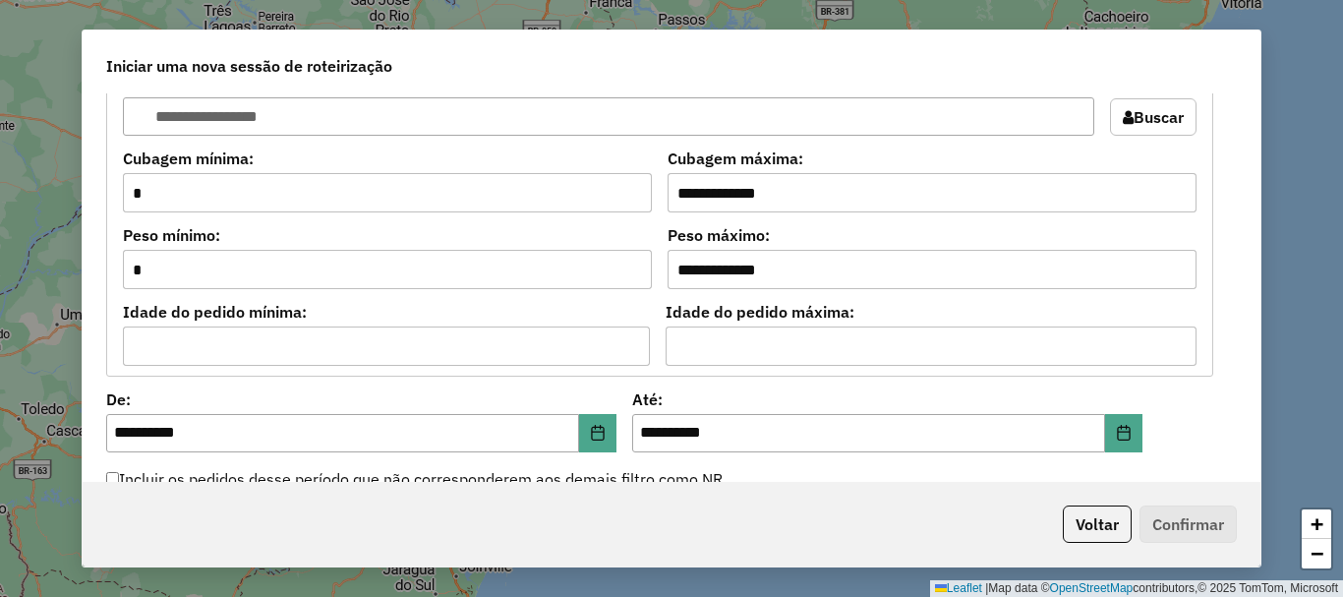
scroll to position [1998, 0]
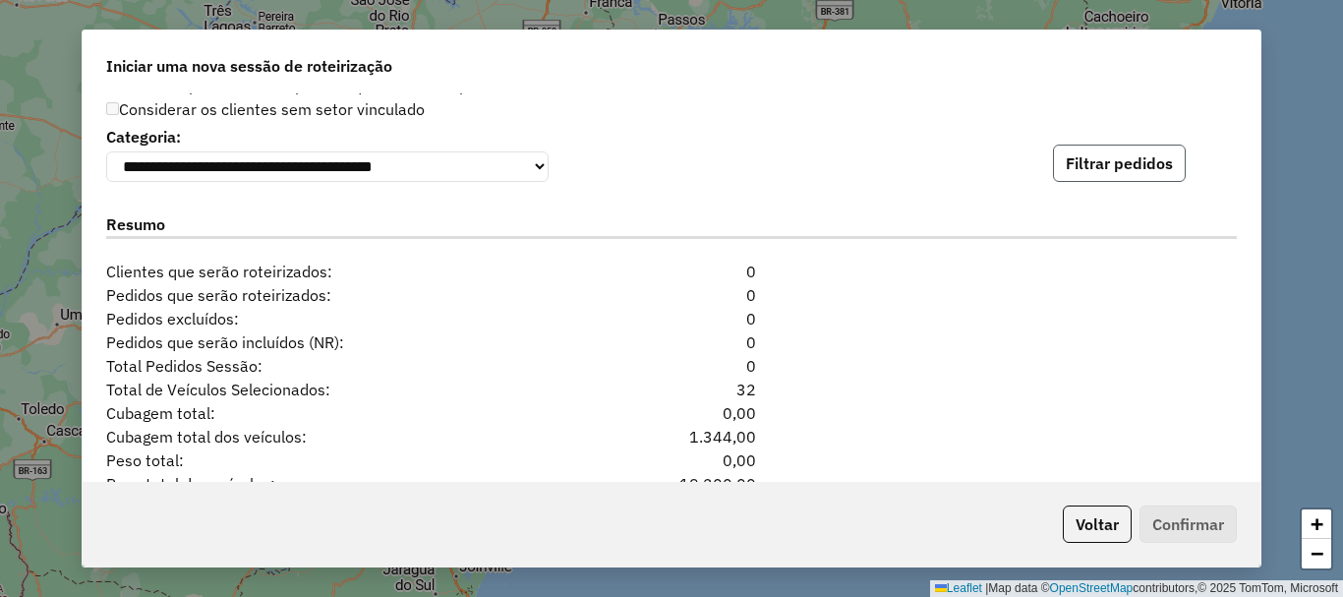
click at [1118, 177] on button "Filtrar pedidos" at bounding box center [1119, 163] width 133 height 37
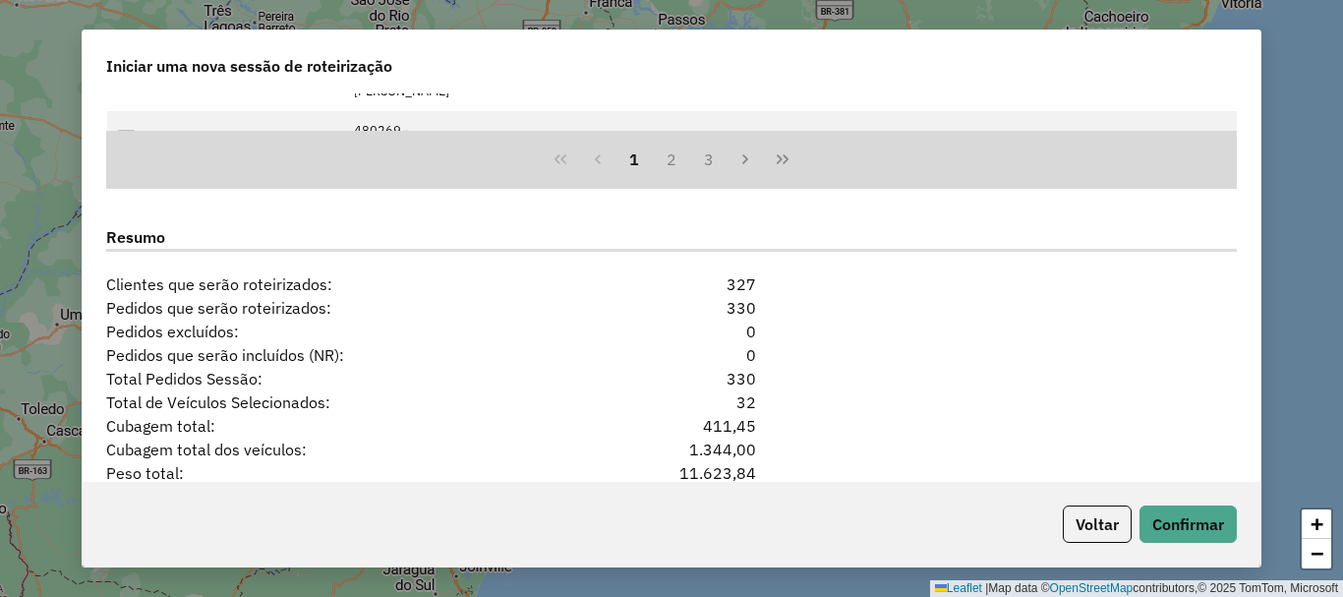
scroll to position [2511, 0]
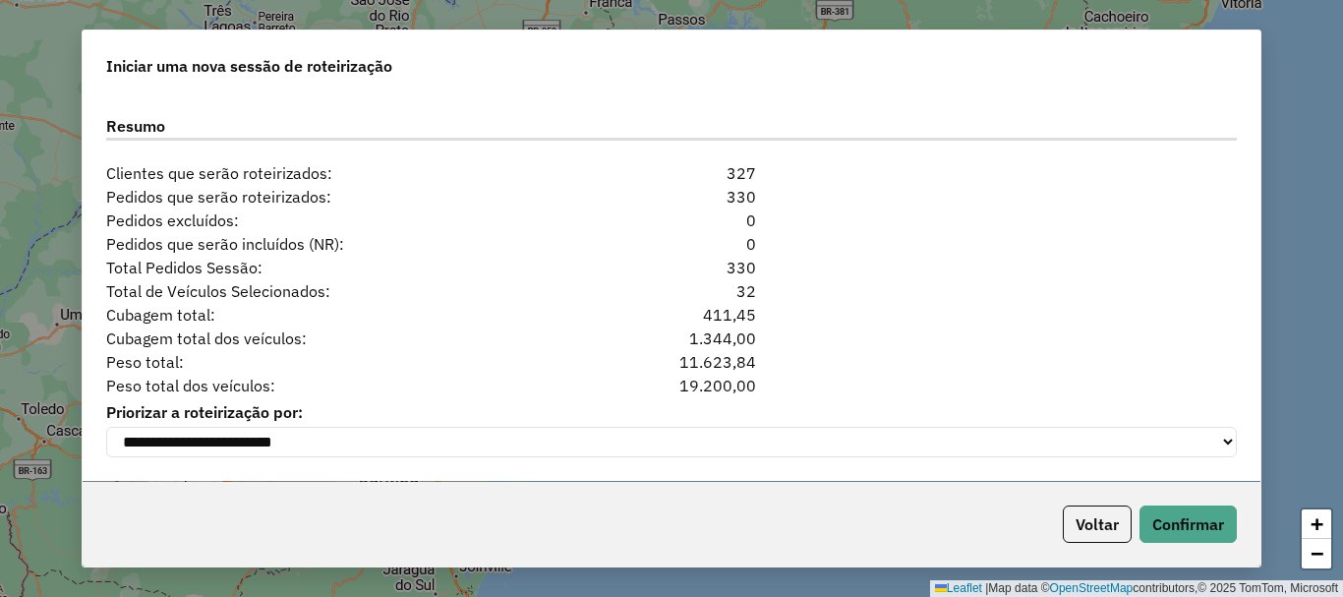
click at [935, 374] on div "Peso total dos veículos: 19.200,00" at bounding box center [671, 386] width 1154 height 24
click at [1221, 535] on button "Confirmar" at bounding box center [1187, 523] width 97 height 37
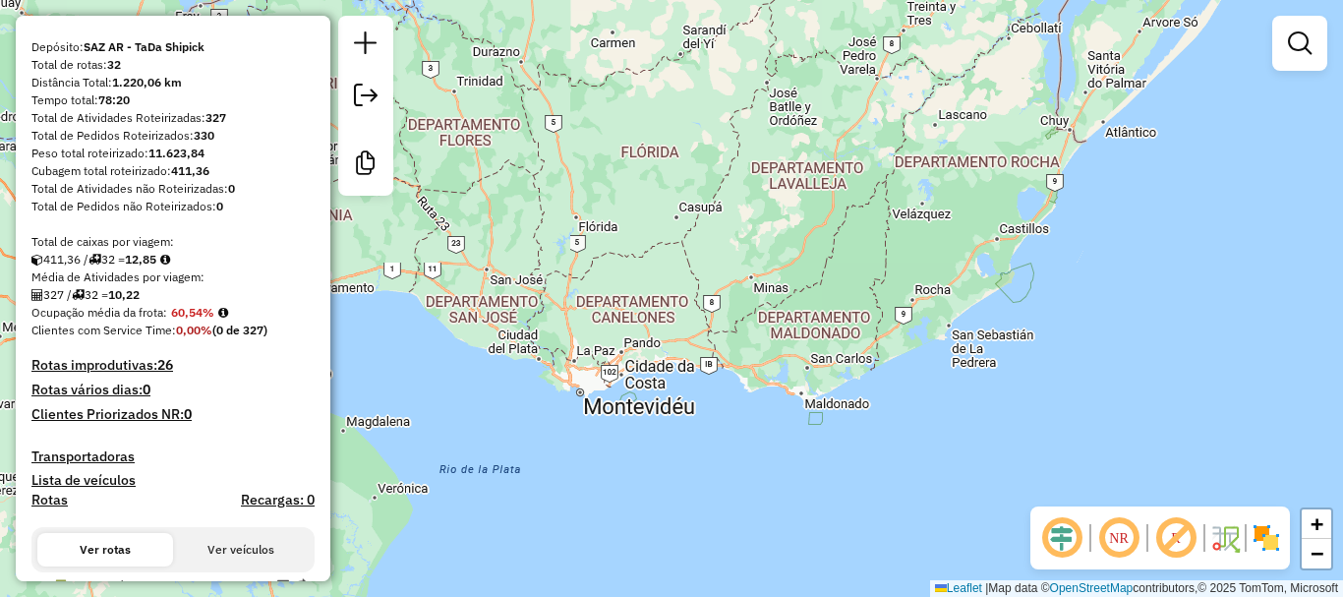
scroll to position [492, 0]
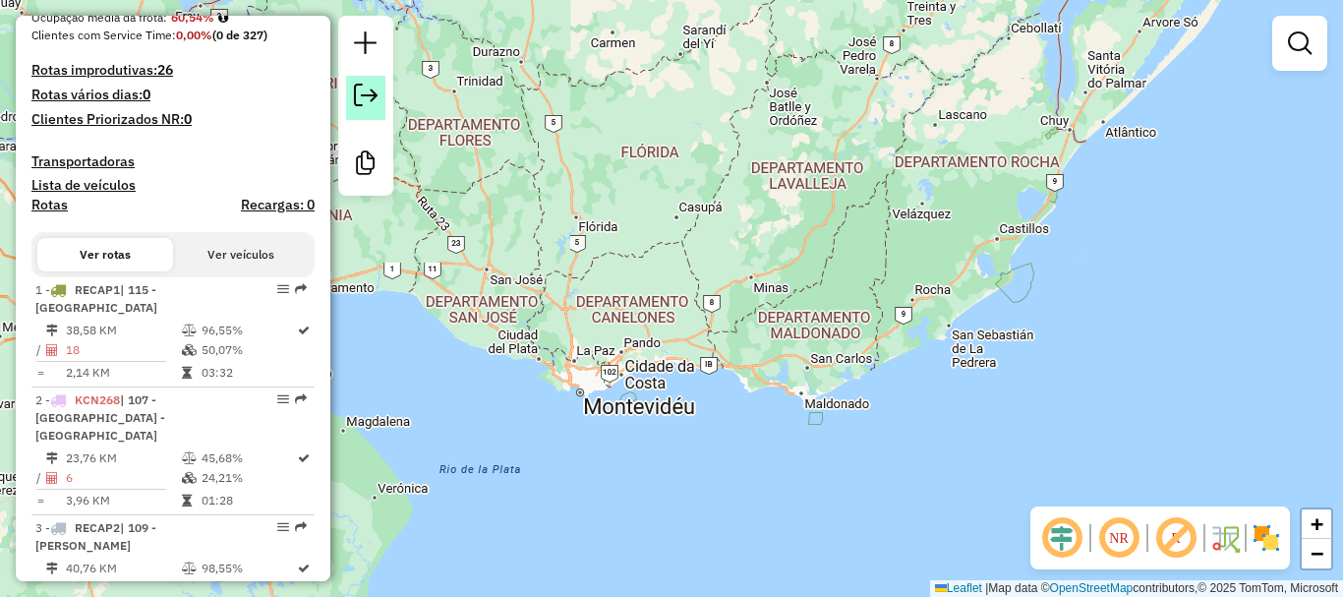
click at [373, 94] on em at bounding box center [366, 96] width 24 height 24
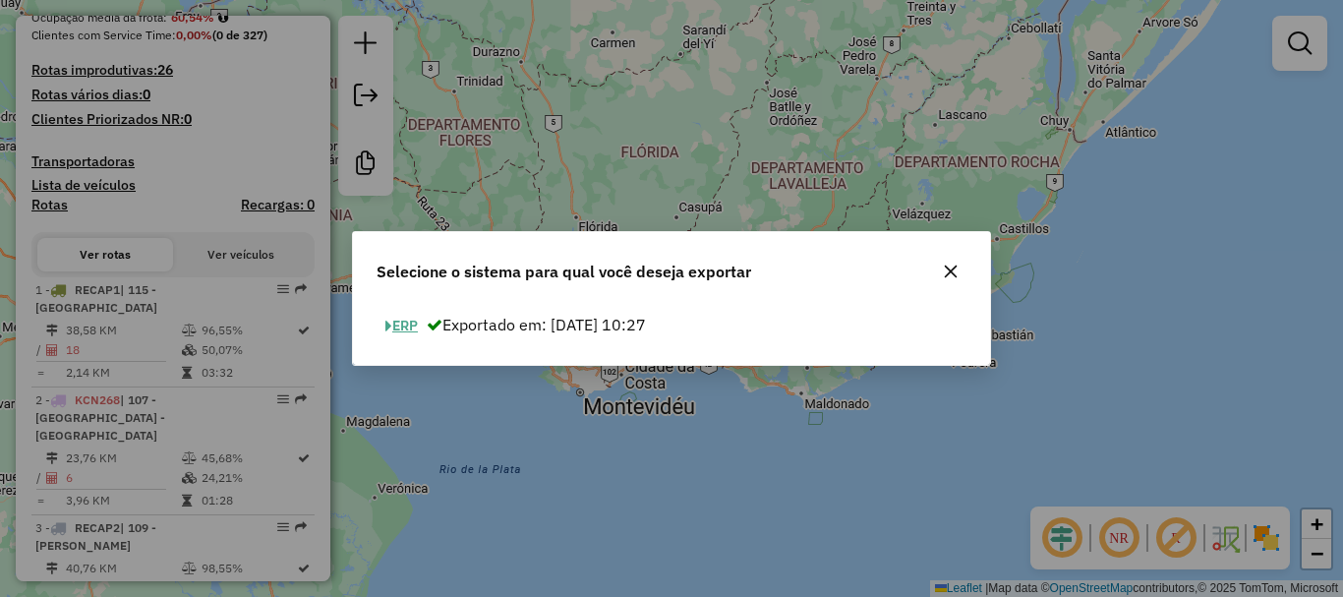
click at [386, 323] on span "button" at bounding box center [388, 327] width 7 height 14
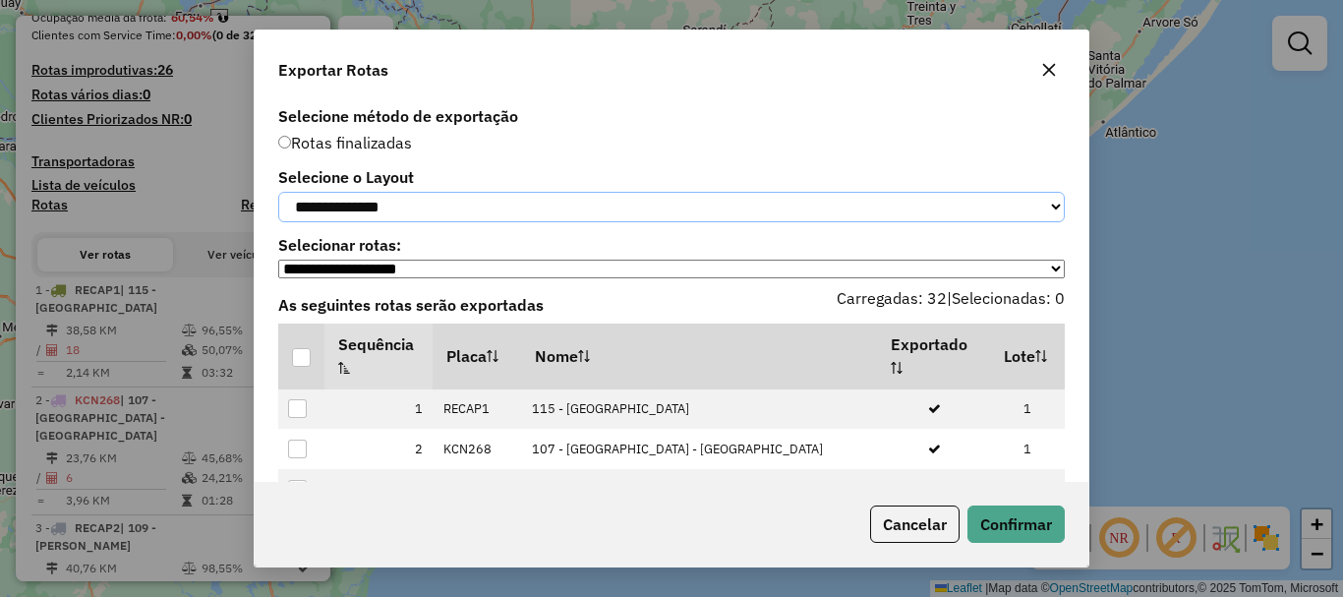
click at [456, 200] on select "**********" at bounding box center [671, 207] width 786 height 30
select select "*********"
click at [278, 192] on select "**********" at bounding box center [671, 207] width 786 height 30
click at [310, 366] on div at bounding box center [301, 357] width 19 height 19
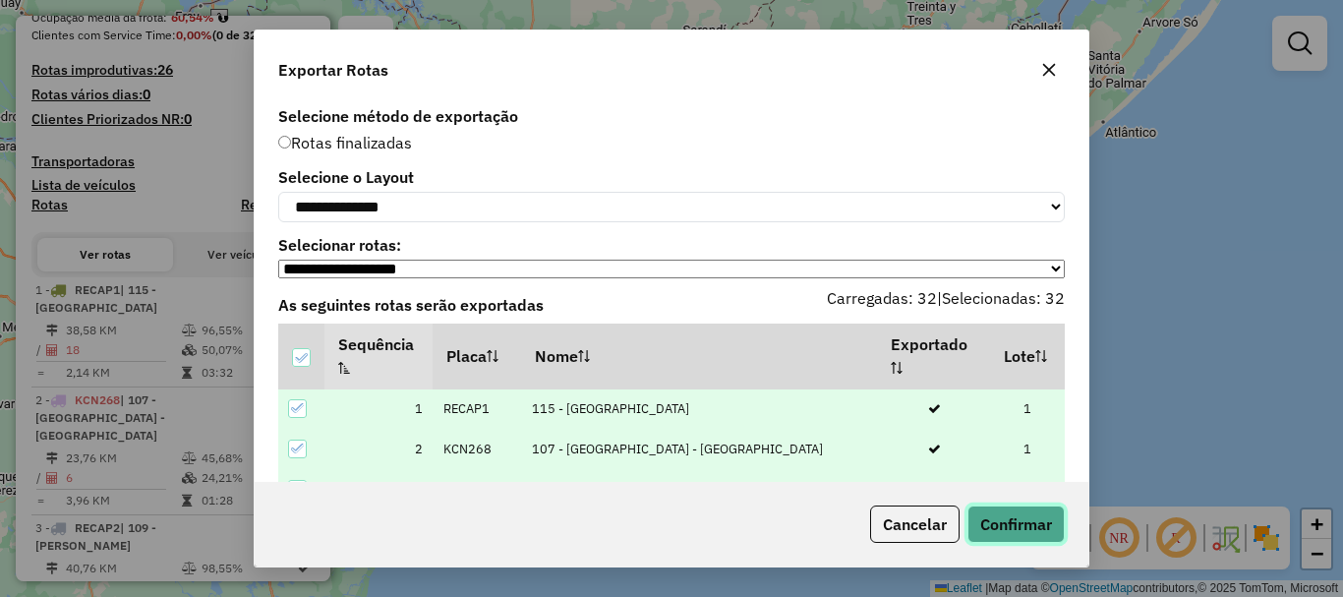
click at [1013, 523] on button "Confirmar" at bounding box center [1015, 523] width 97 height 37
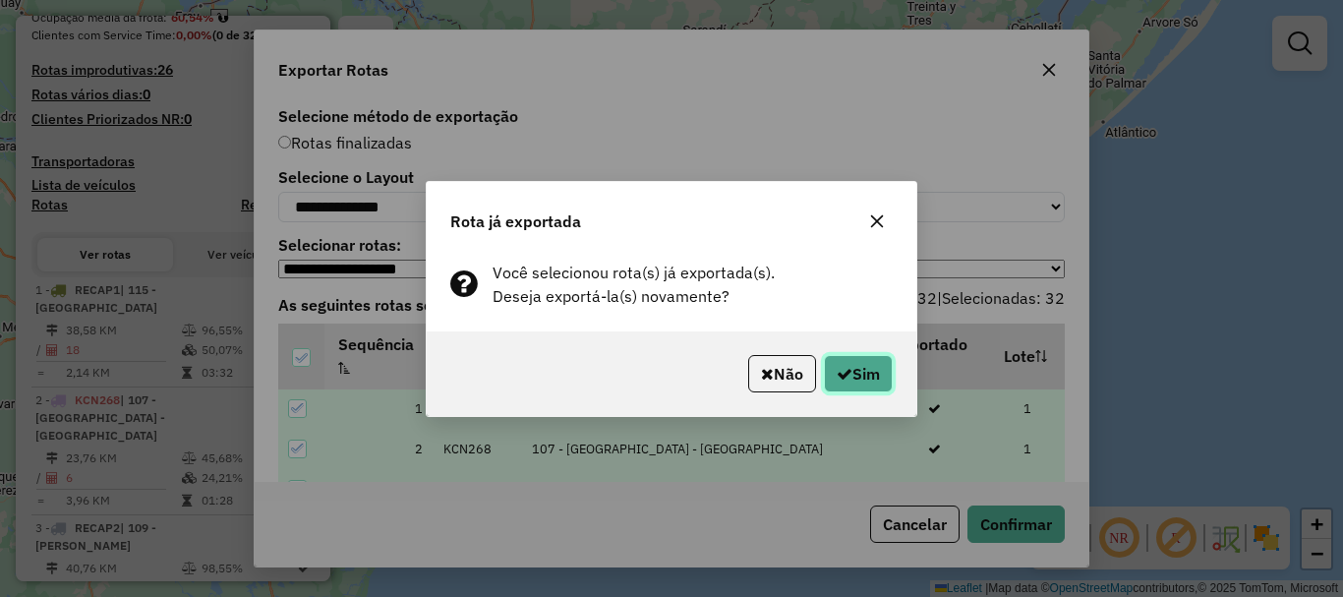
click at [847, 361] on button "Sim" at bounding box center [858, 373] width 69 height 37
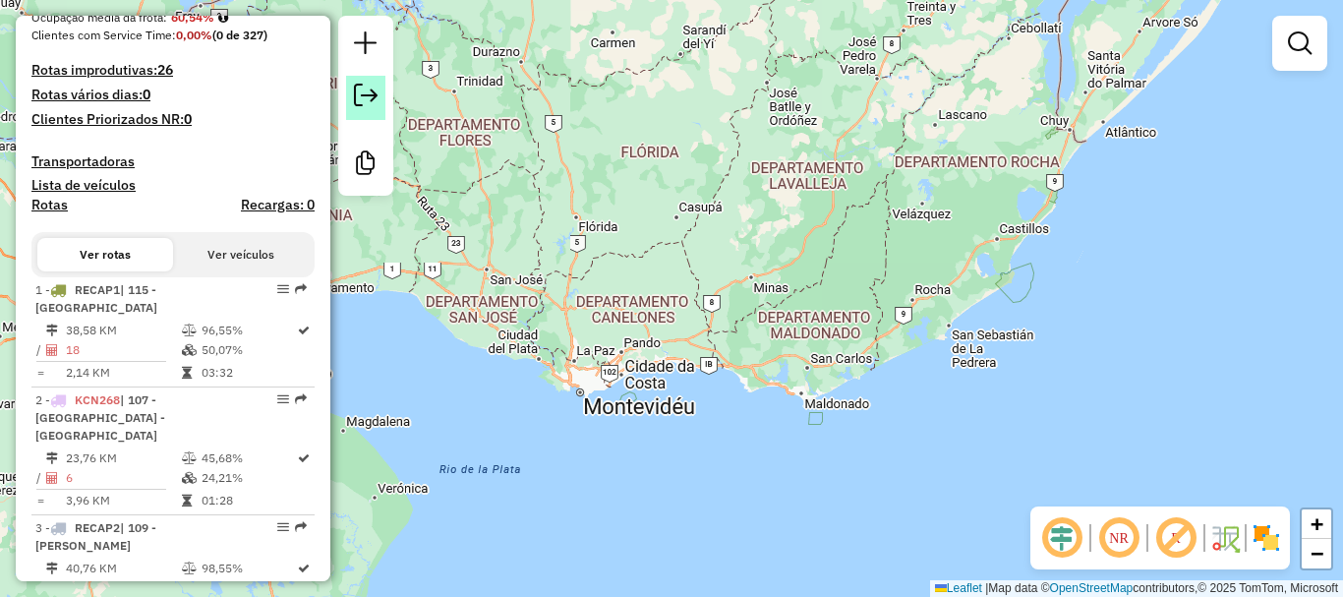
click at [368, 99] on em at bounding box center [366, 96] width 24 height 24
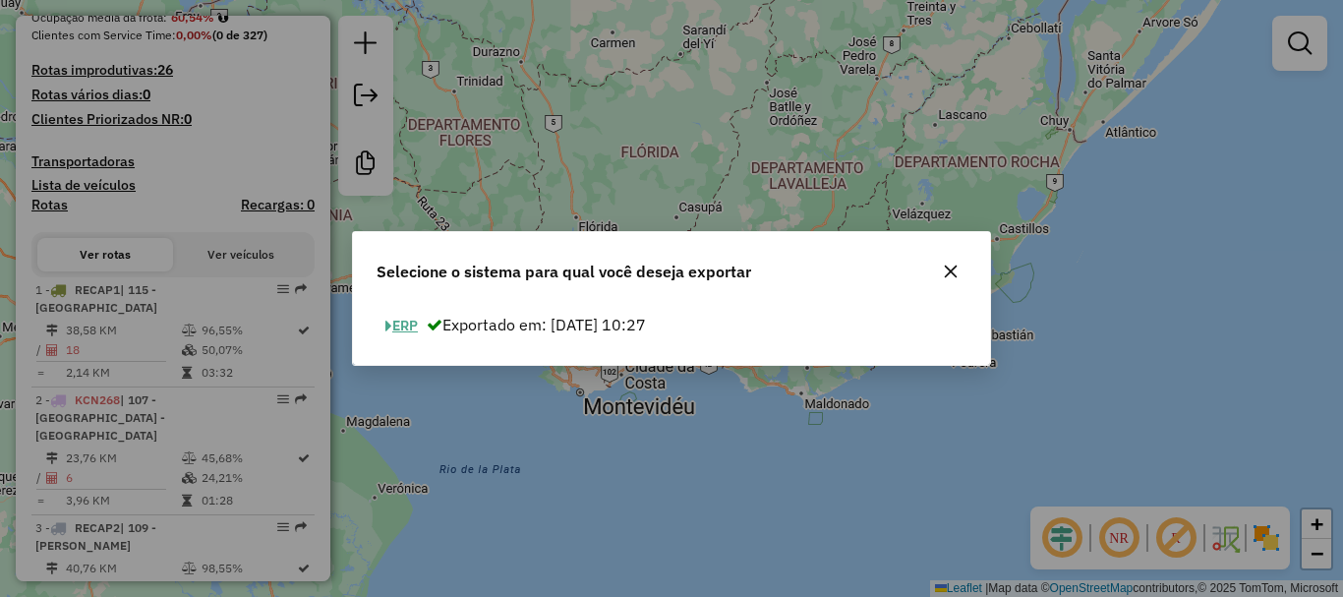
click at [402, 328] on button "ERP" at bounding box center [402, 326] width 50 height 30
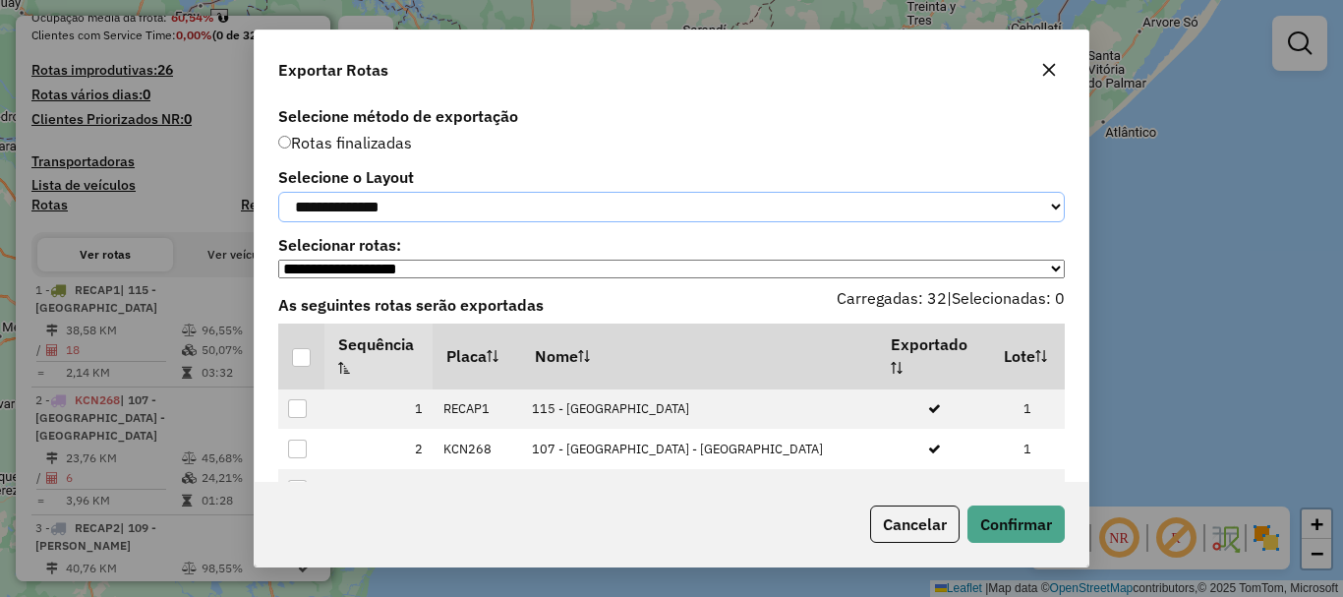
click at [391, 214] on select "**********" at bounding box center [671, 207] width 786 height 30
select select "*********"
click at [278, 192] on select "**********" at bounding box center [671, 207] width 786 height 30
click at [302, 365] on div at bounding box center [301, 357] width 19 height 19
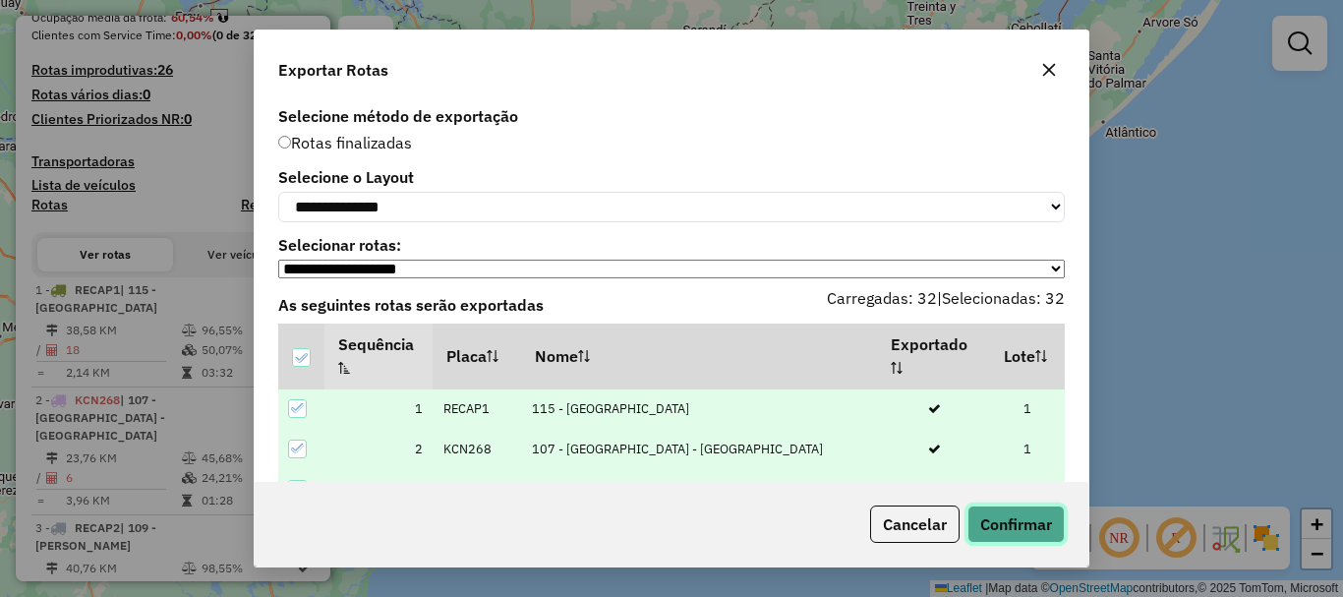
click at [984, 521] on button "Confirmar" at bounding box center [1015, 523] width 97 height 37
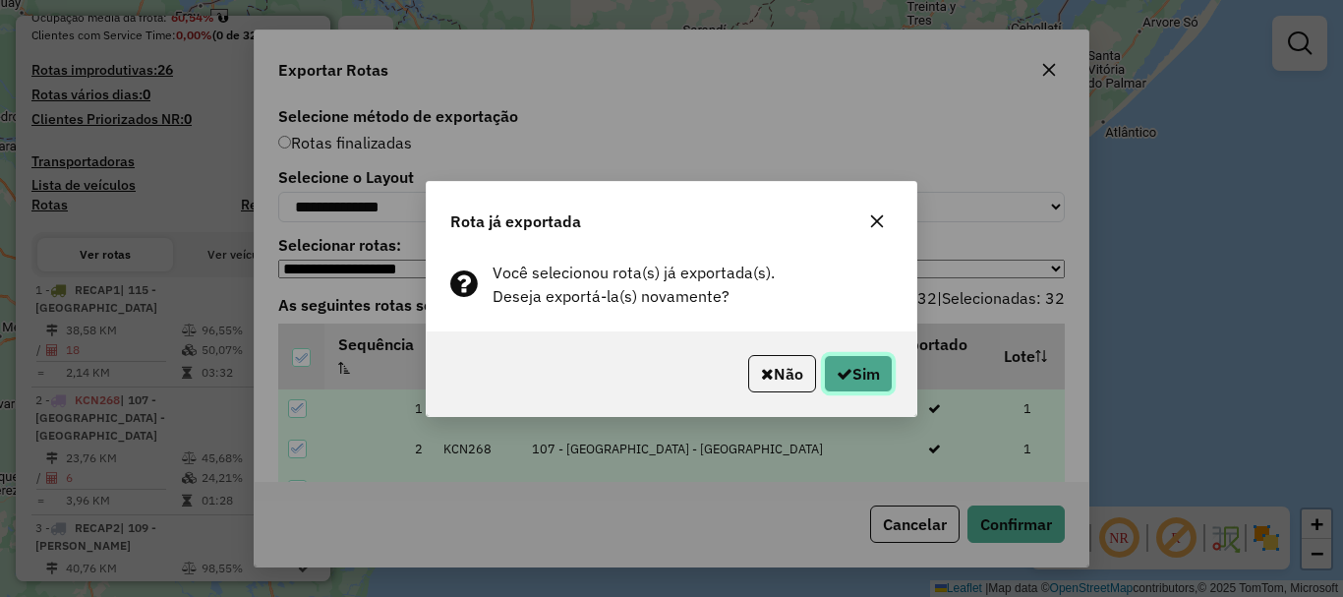
click at [852, 366] on button "Sim" at bounding box center [858, 373] width 69 height 37
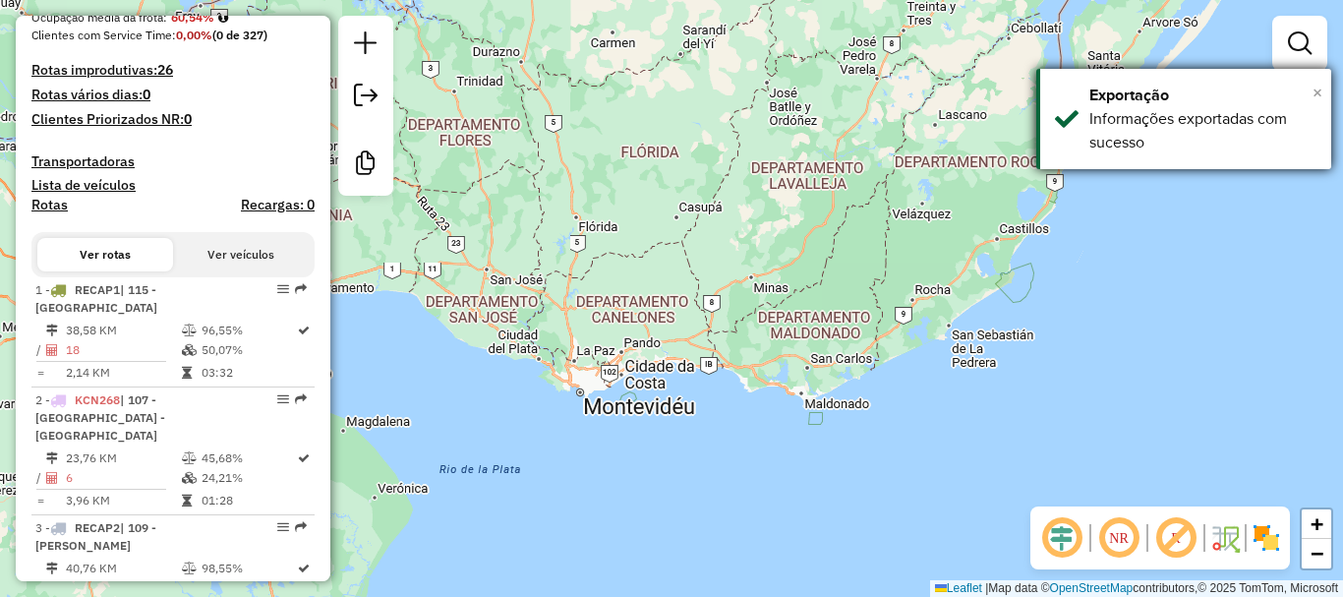
click at [1312, 93] on span "×" at bounding box center [1317, 93] width 10 height 22
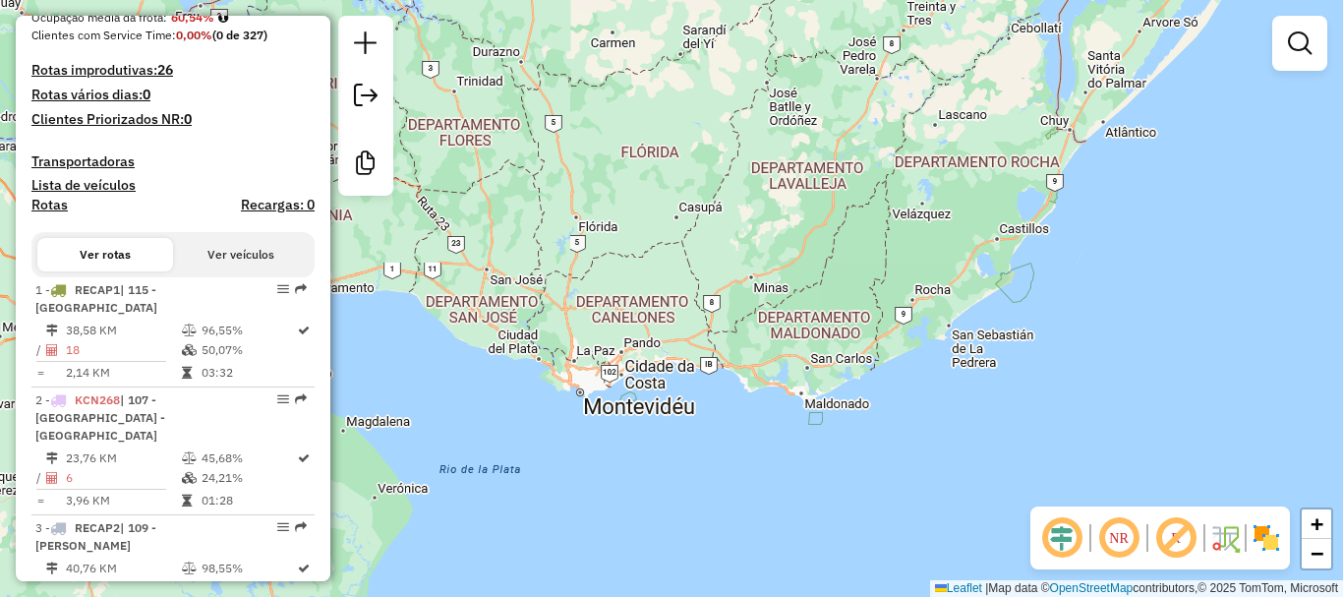
scroll to position [0, 0]
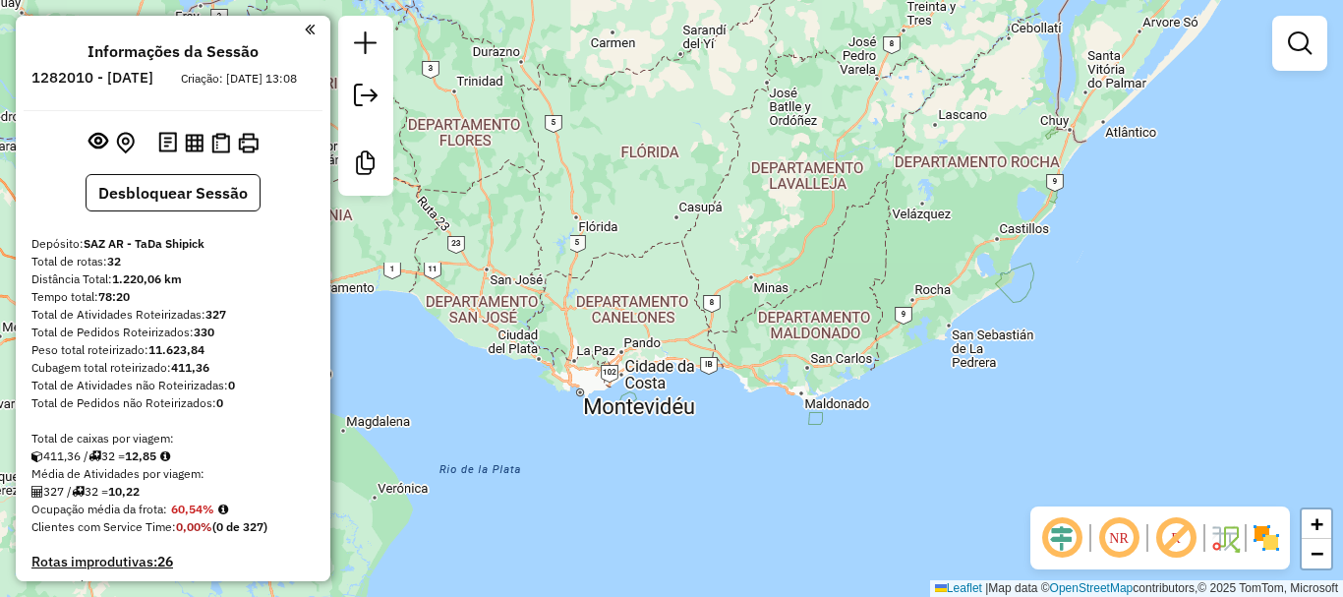
click at [176, 341] on div "Total de Pedidos Roteirizados: 330" at bounding box center [172, 332] width 283 height 18
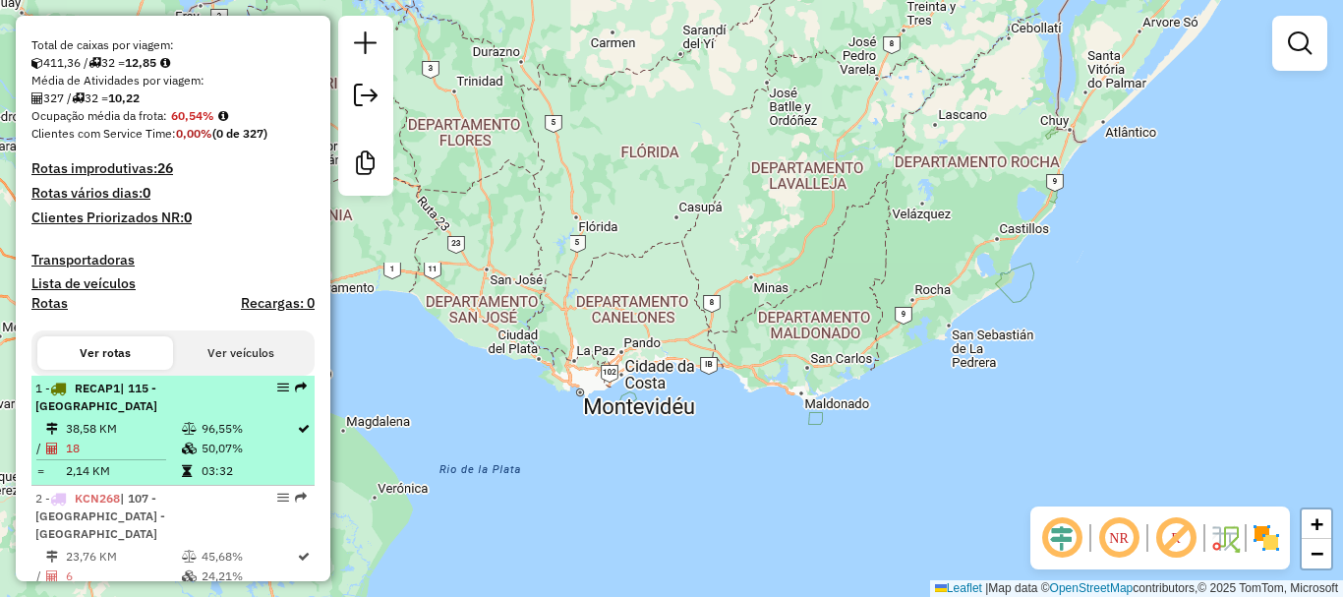
click at [168, 415] on div "1 - RECAP1 | 115 - San José - Plaza de La Democracia" at bounding box center [139, 396] width 208 height 35
select select "**********"
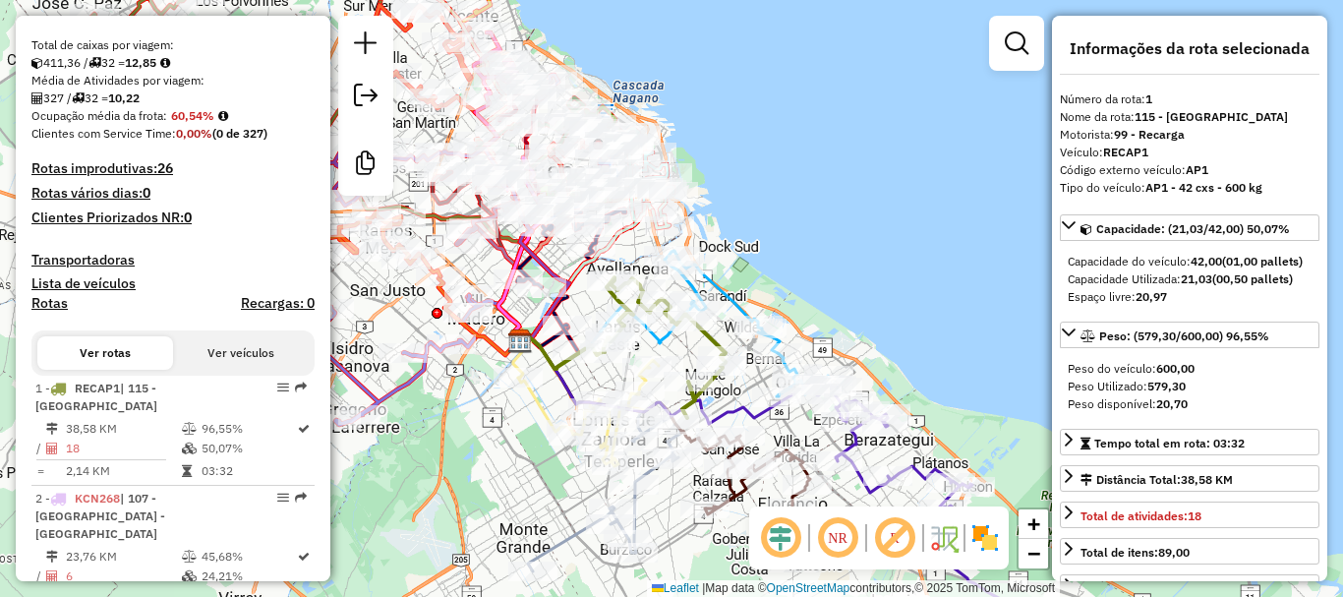
click at [985, 535] on img at bounding box center [984, 537] width 31 height 31
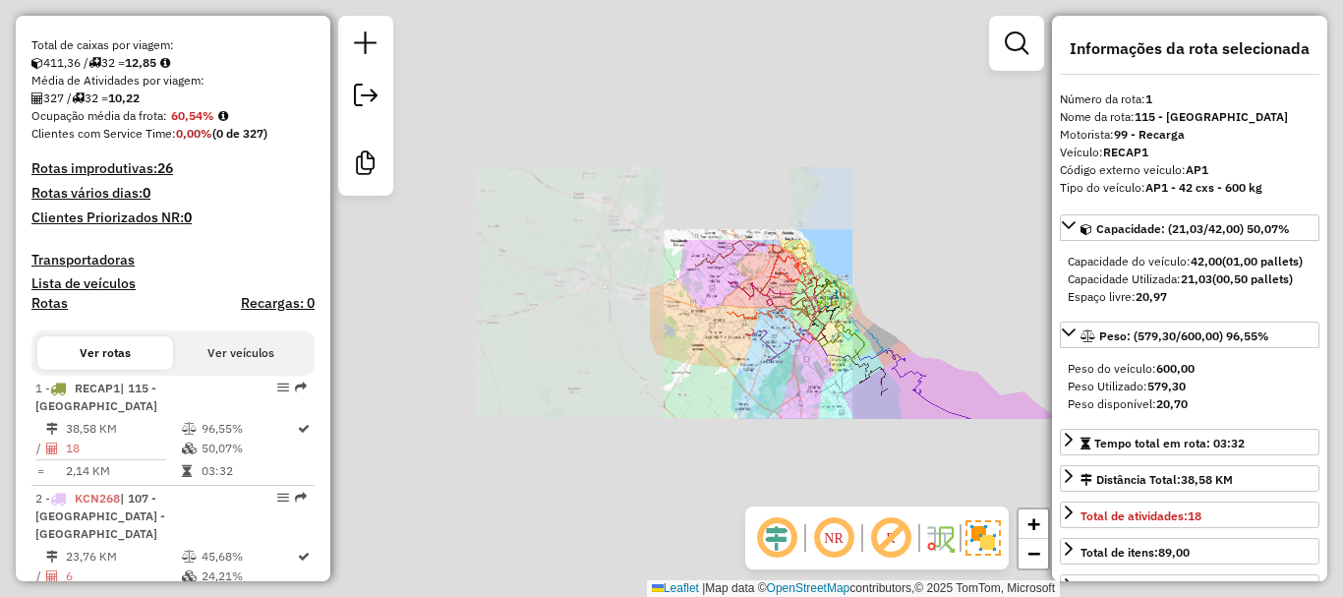
scroll to position [98, 0]
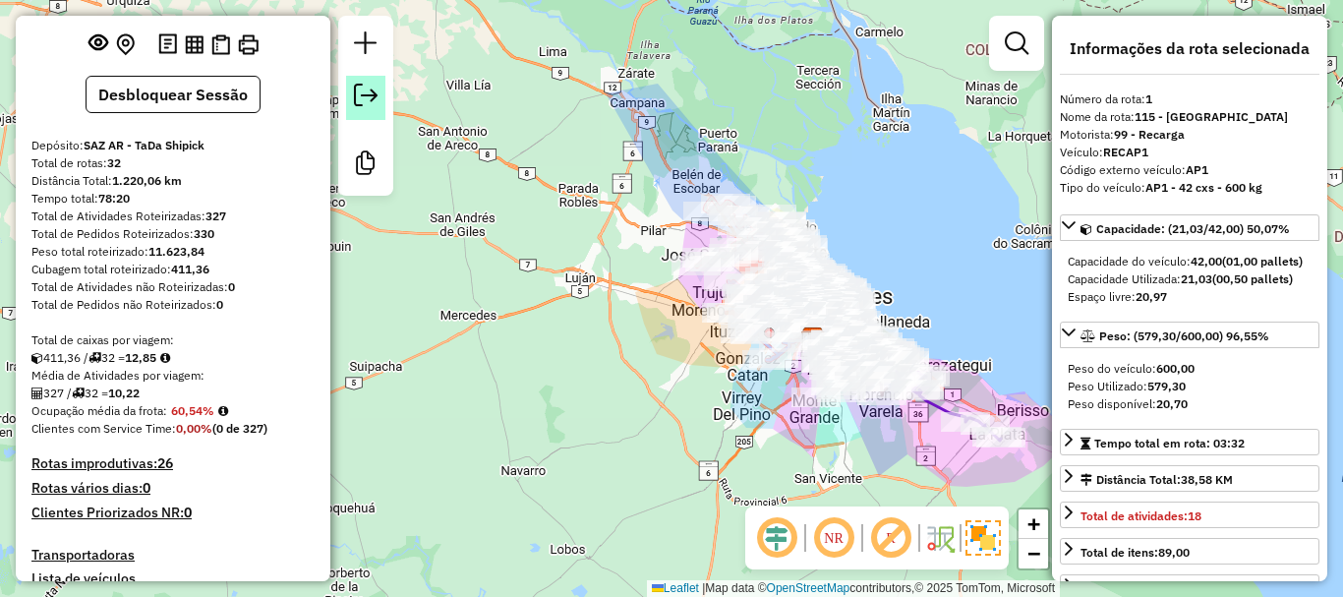
click at [352, 96] on link at bounding box center [365, 98] width 39 height 44
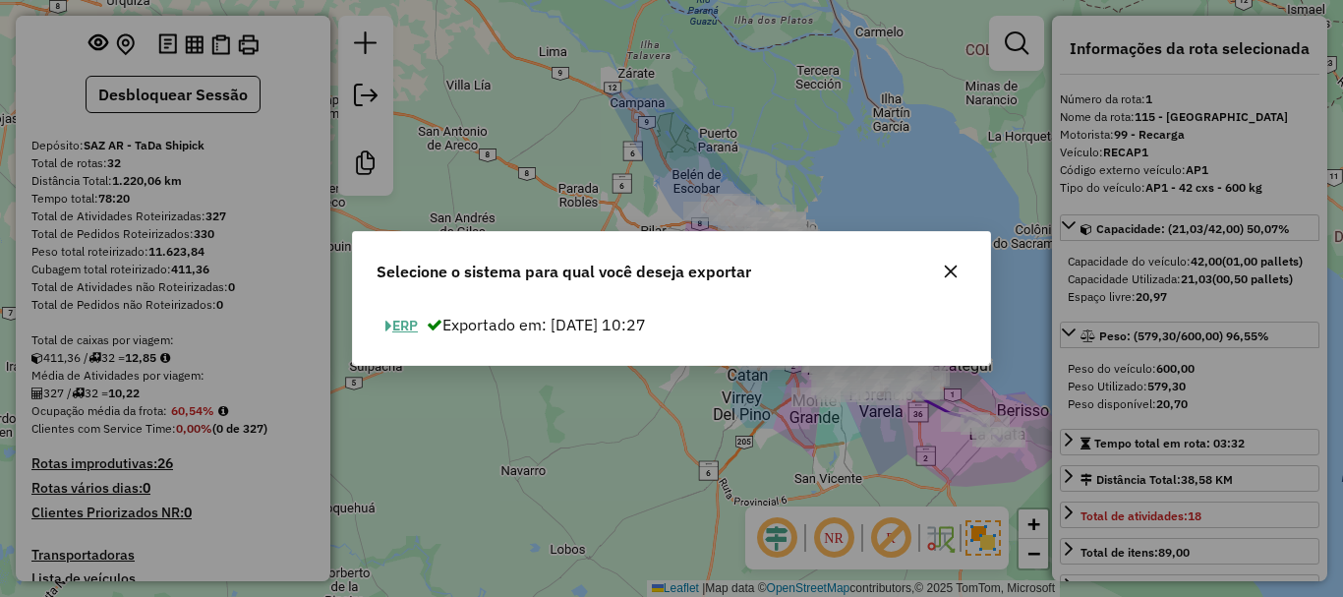
click at [410, 327] on button "ERP" at bounding box center [402, 326] width 50 height 30
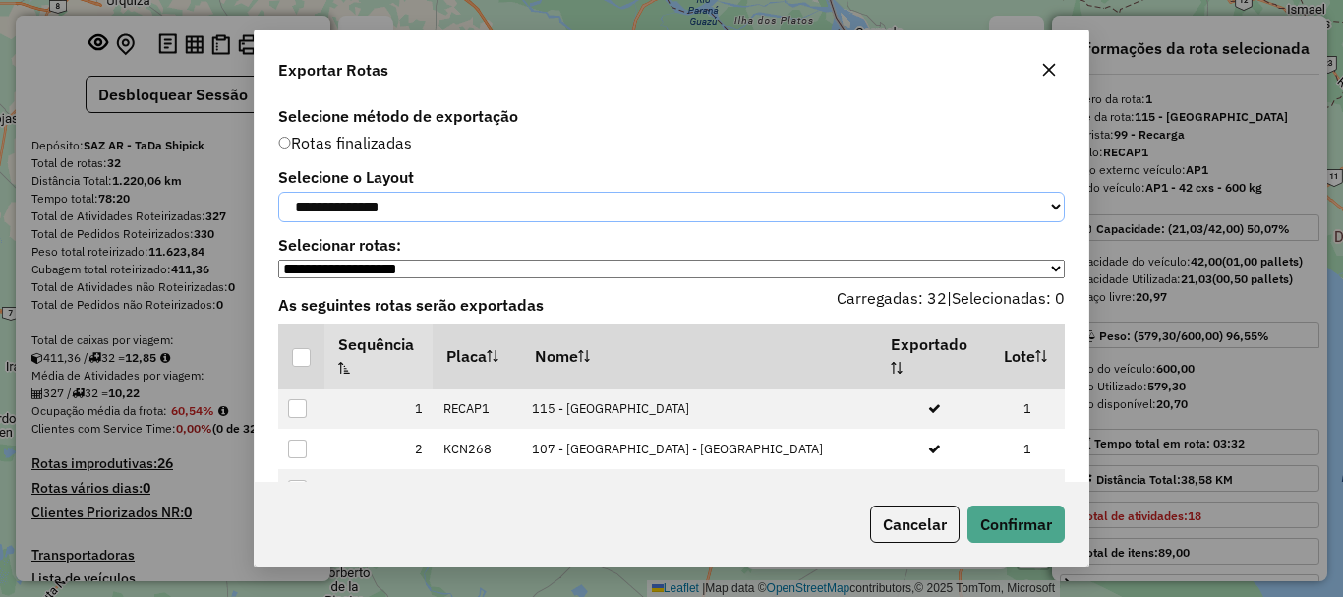
click at [401, 193] on select "**********" at bounding box center [671, 207] width 786 height 30
select select "*********"
click at [278, 192] on select "**********" at bounding box center [671, 207] width 786 height 30
click at [300, 367] on div at bounding box center [301, 357] width 19 height 19
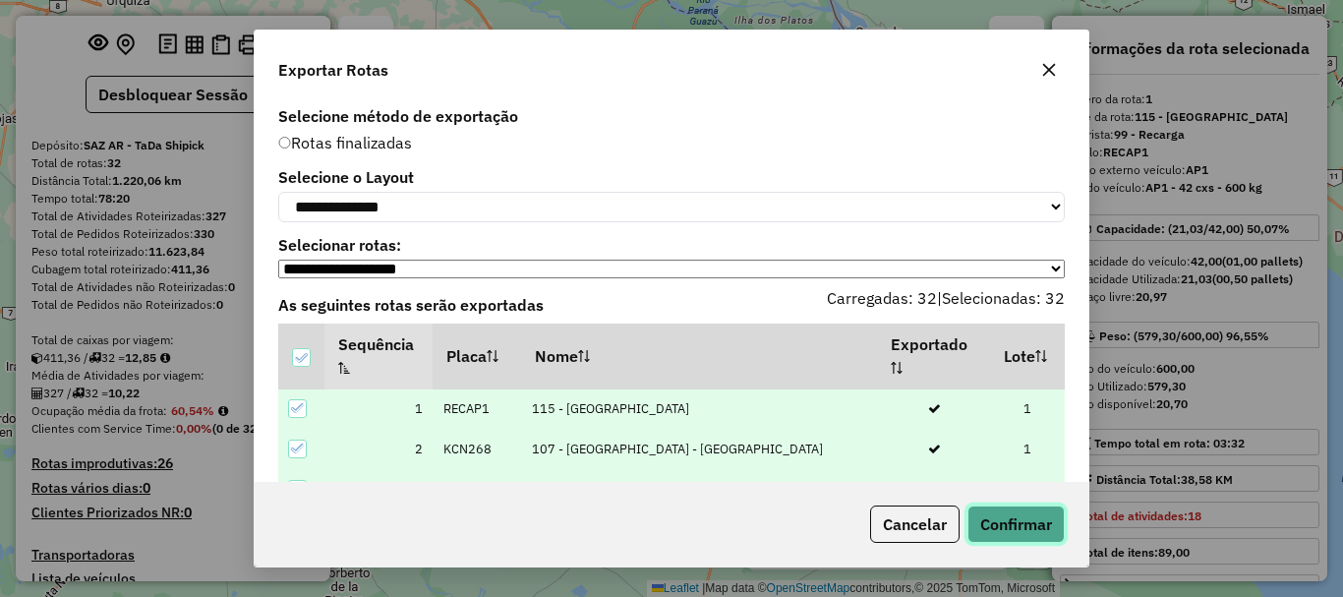
click at [1017, 520] on button "Confirmar" at bounding box center [1015, 523] width 97 height 37
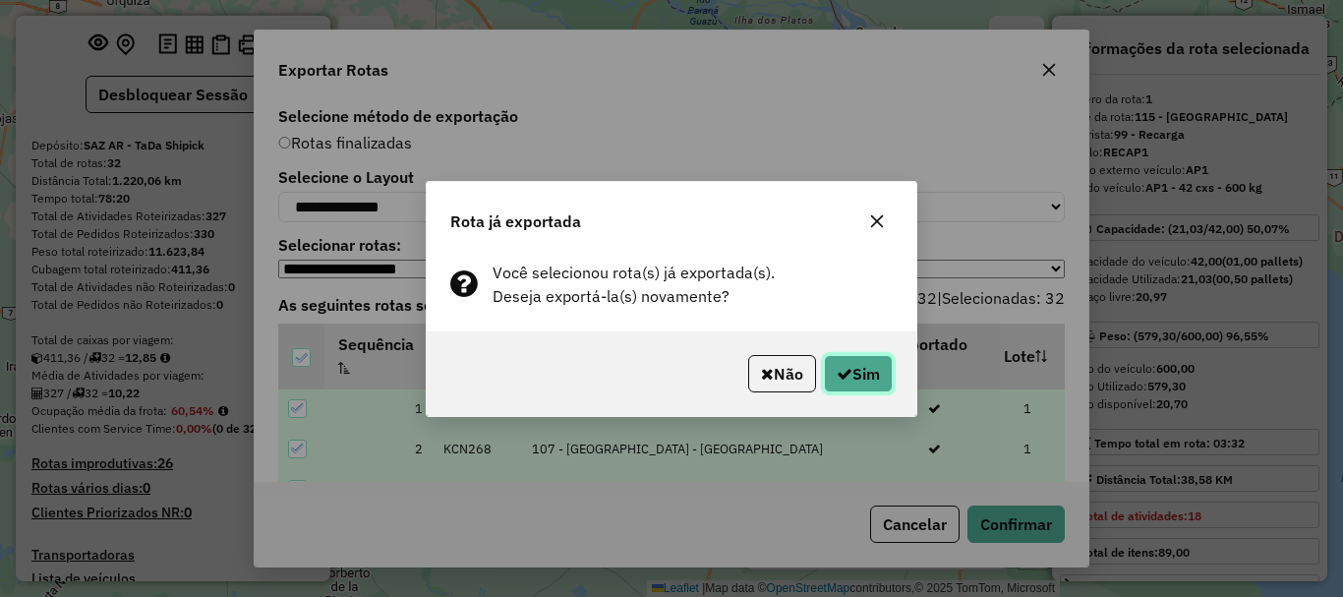
click at [876, 378] on button "Sim" at bounding box center [858, 373] width 69 height 37
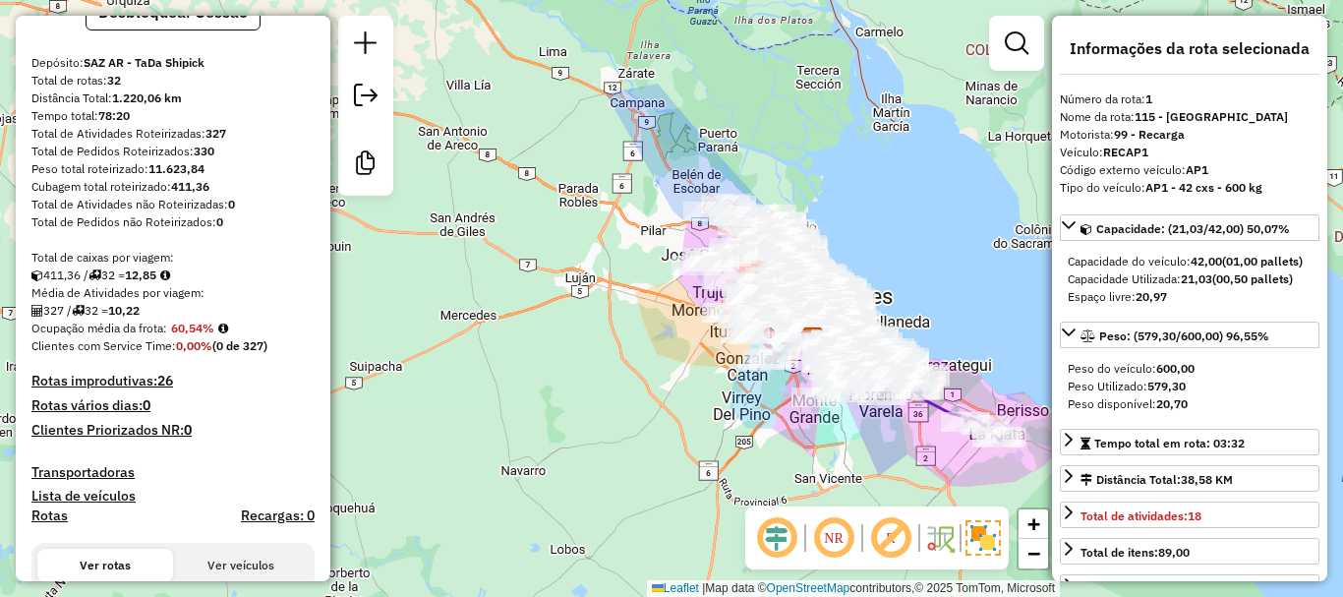
scroll to position [0, 0]
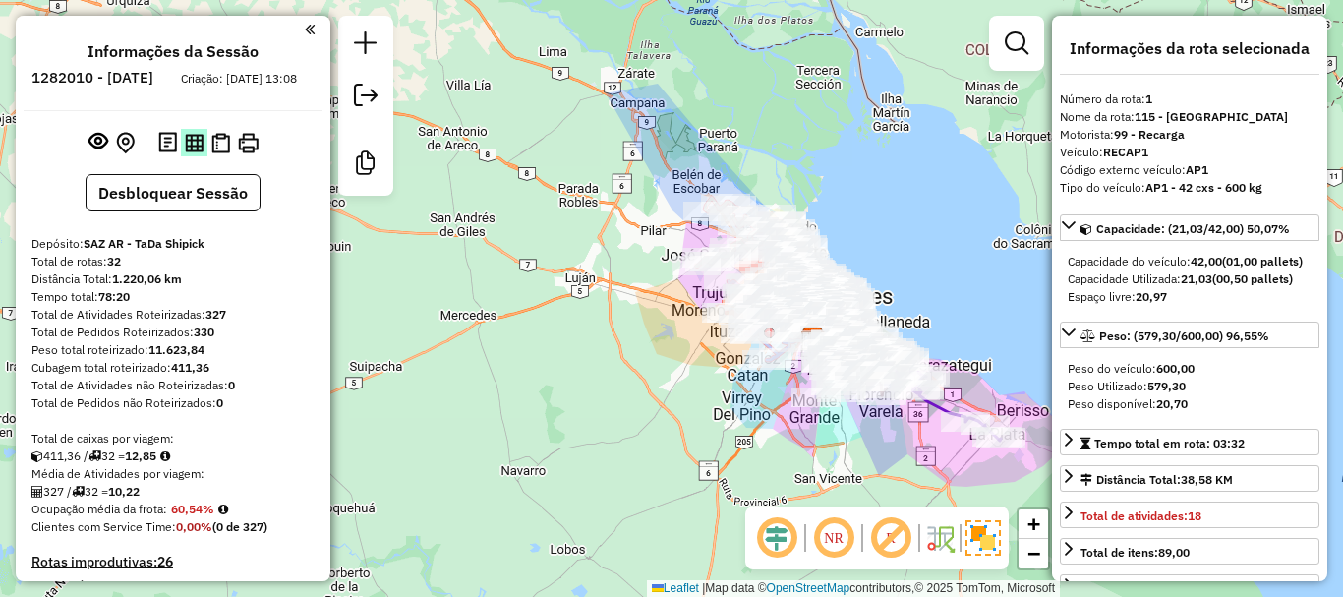
click at [189, 152] on img at bounding box center [194, 143] width 19 height 19
click at [219, 153] on img at bounding box center [220, 143] width 19 height 21
click at [241, 153] on img at bounding box center [248, 143] width 21 height 21
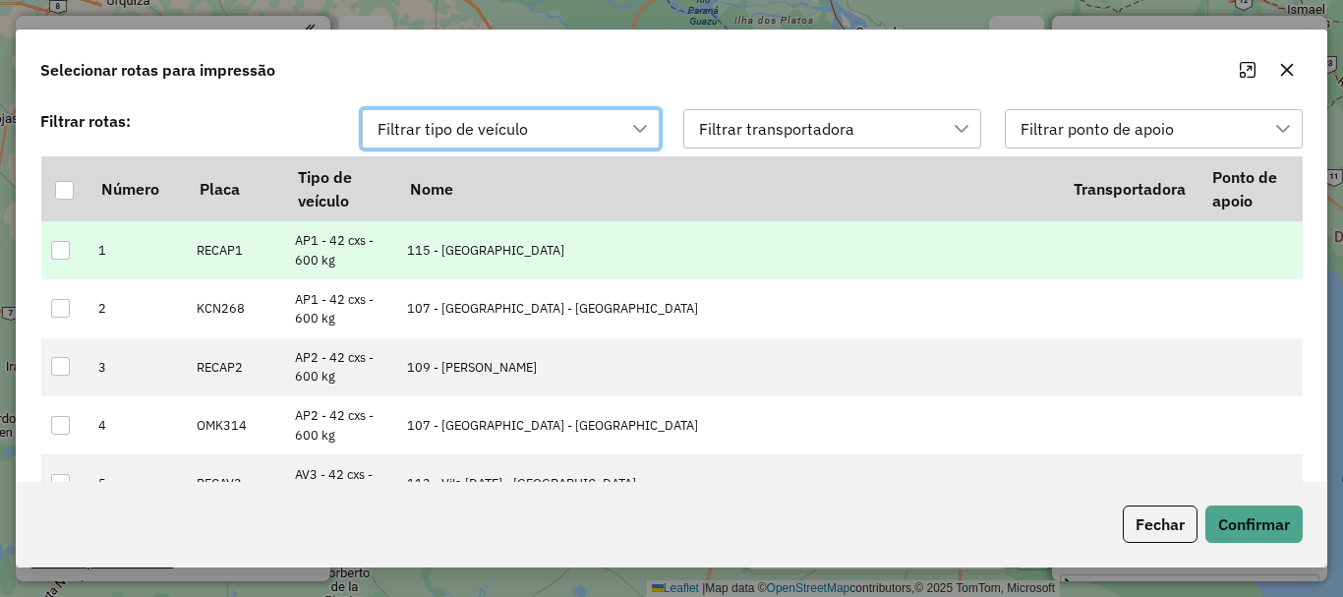
scroll to position [15, 89]
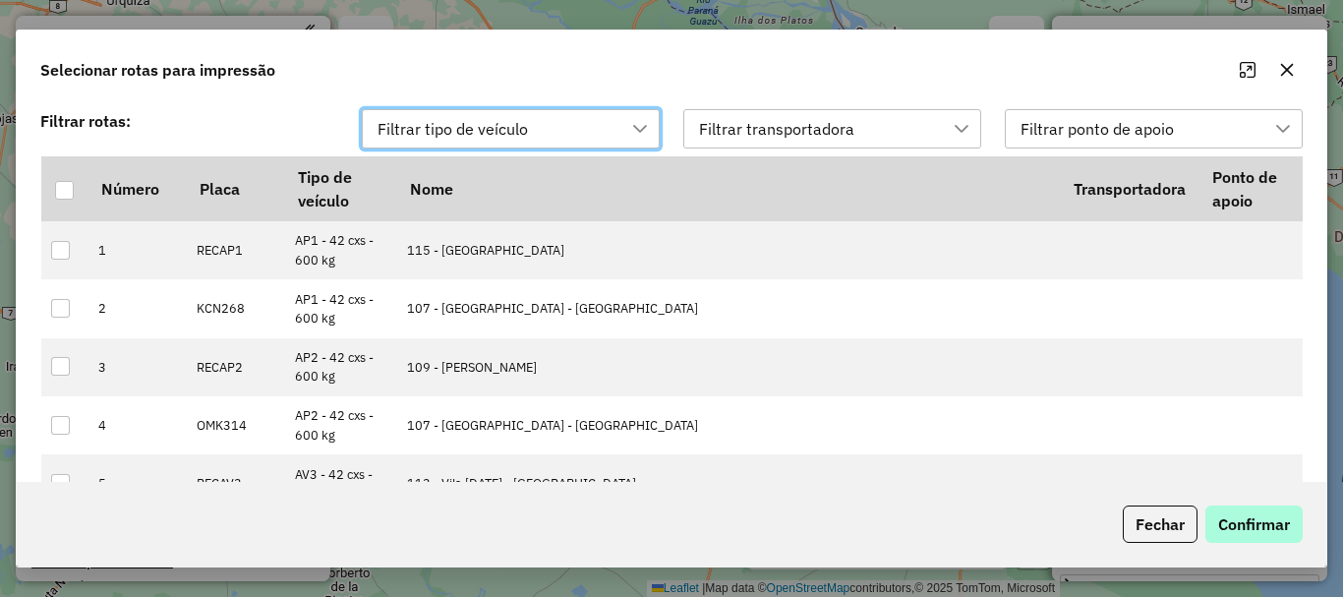
click at [64, 197] on div at bounding box center [64, 190] width 19 height 19
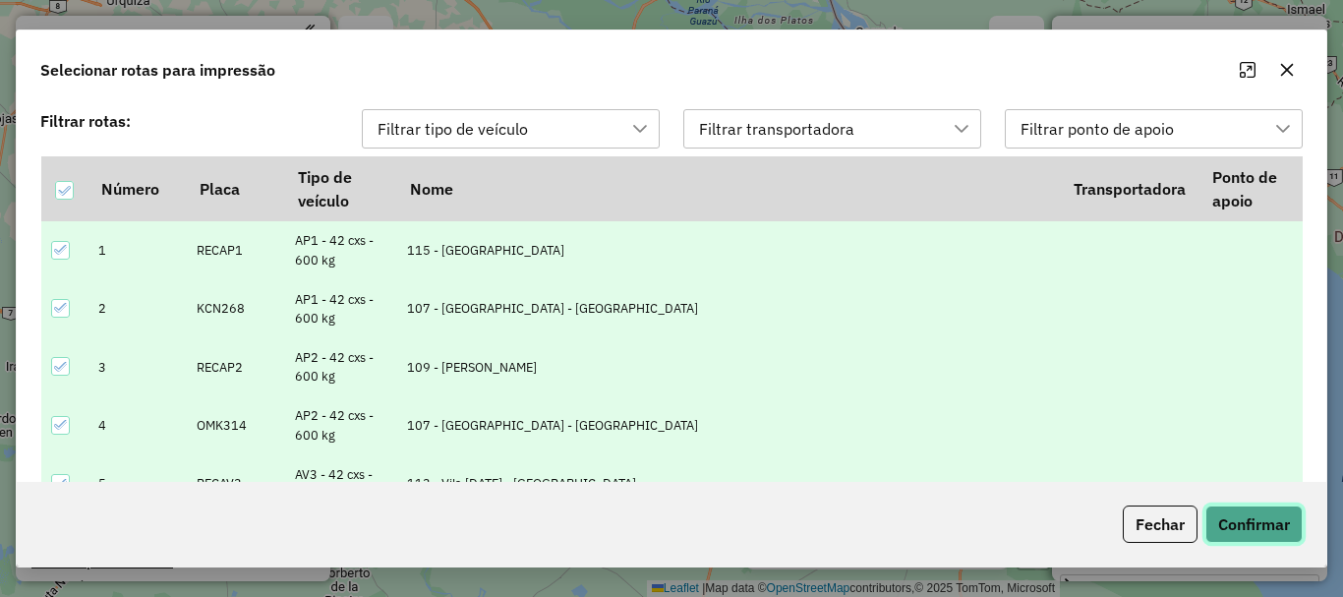
click at [1290, 527] on button "Confirmar" at bounding box center [1253, 523] width 97 height 37
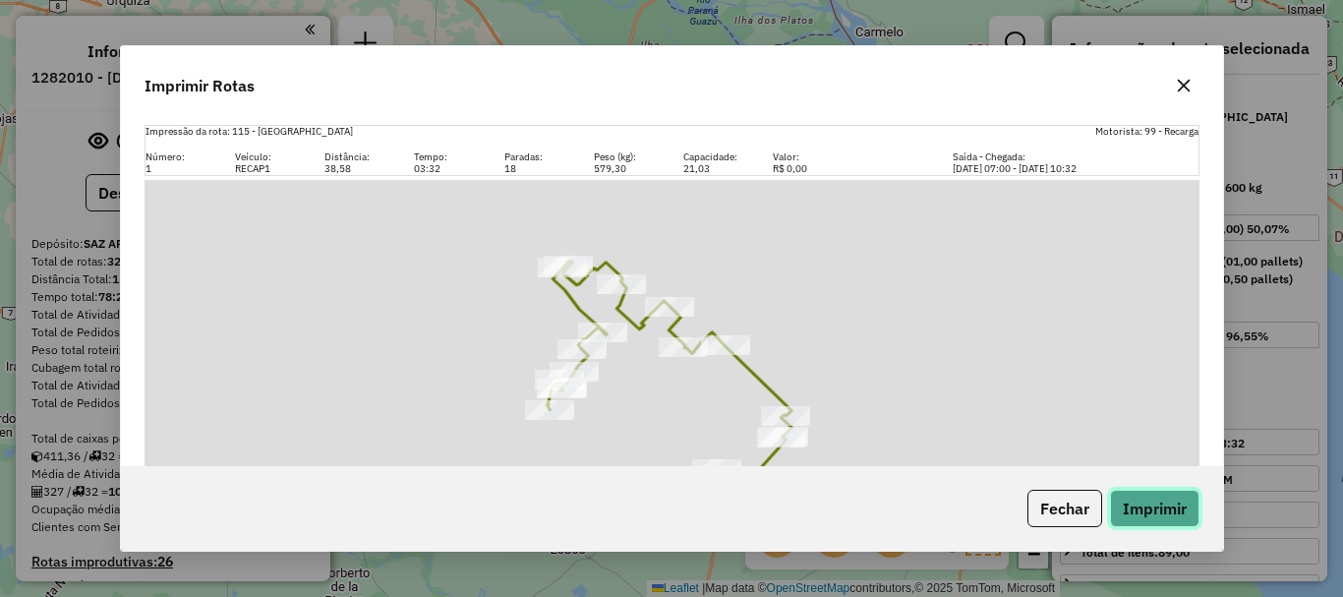
click at [1154, 503] on button "Imprimir" at bounding box center [1154, 508] width 89 height 37
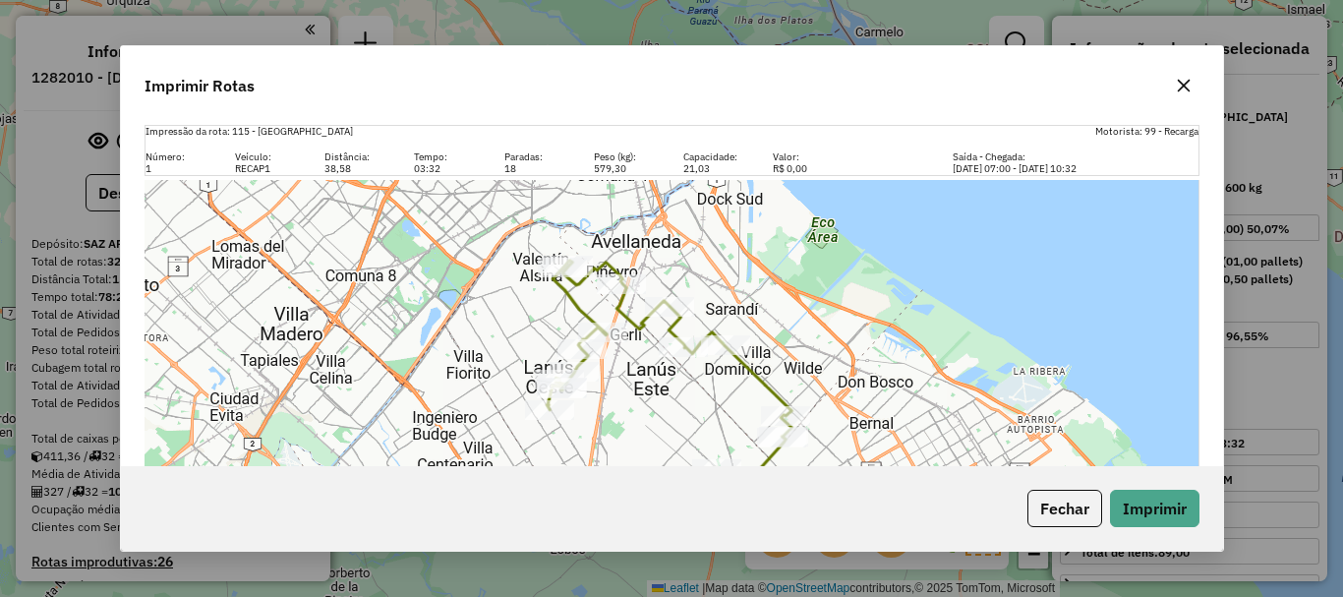
click at [1190, 87] on icon "button" at bounding box center [1184, 86] width 16 height 16
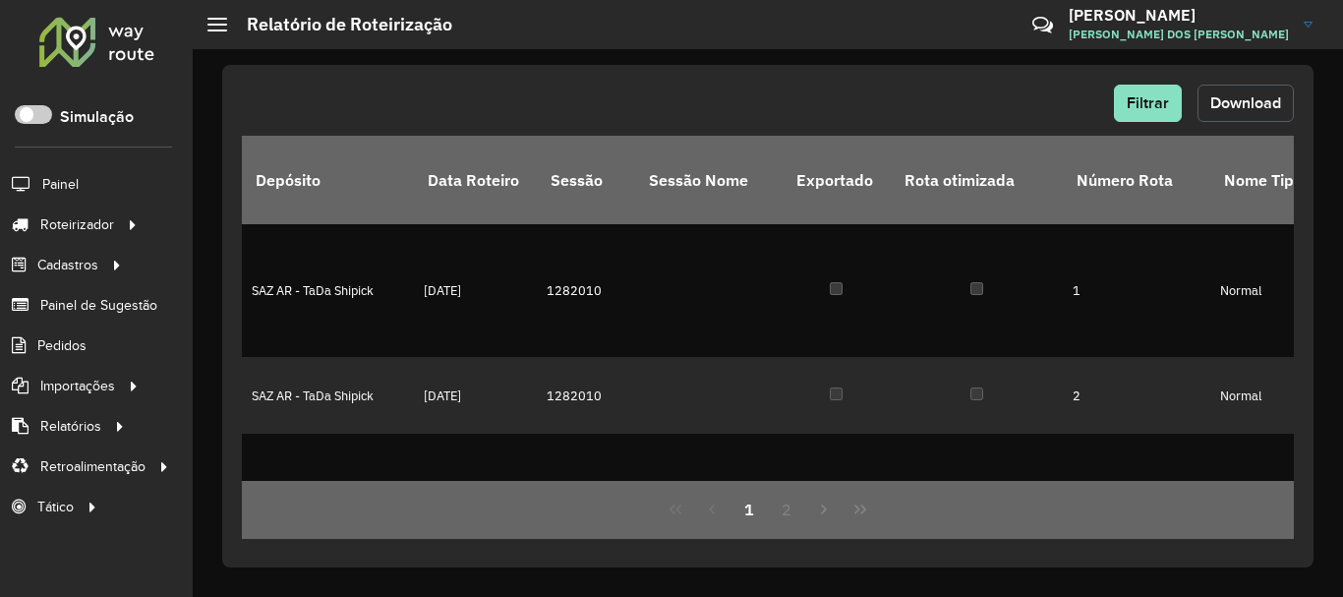
click at [1234, 92] on button "Download" at bounding box center [1245, 103] width 96 height 37
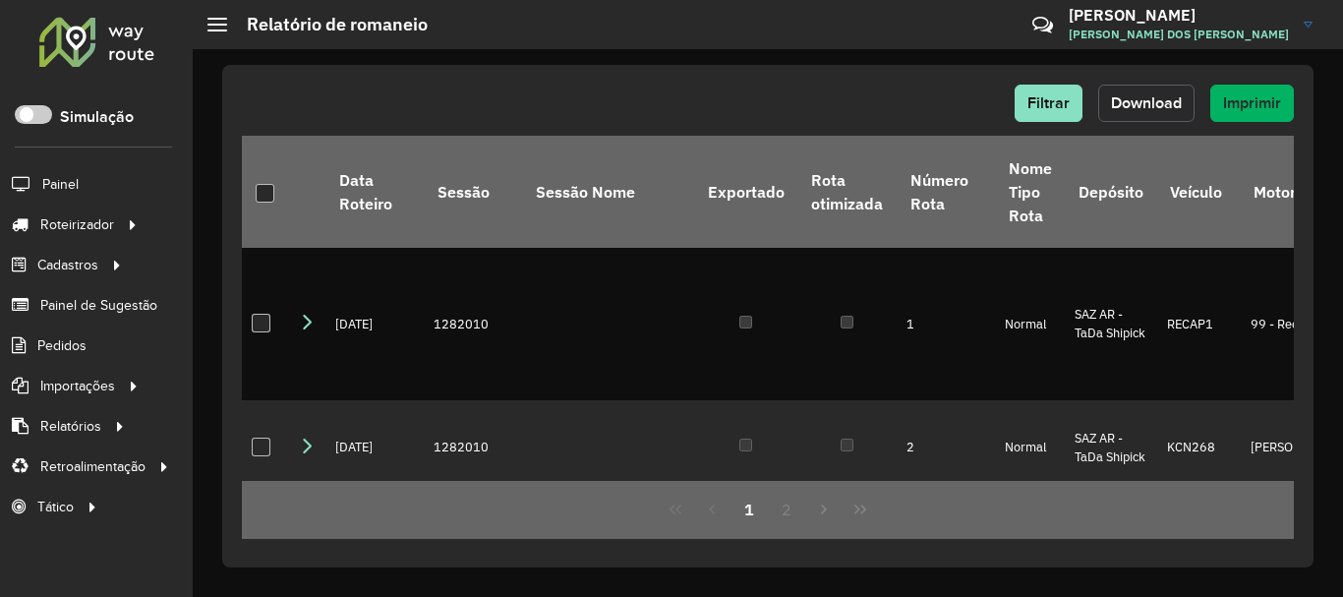
click at [1133, 94] on span "Download" at bounding box center [1146, 102] width 71 height 17
